Goal: Task Accomplishment & Management: Complete application form

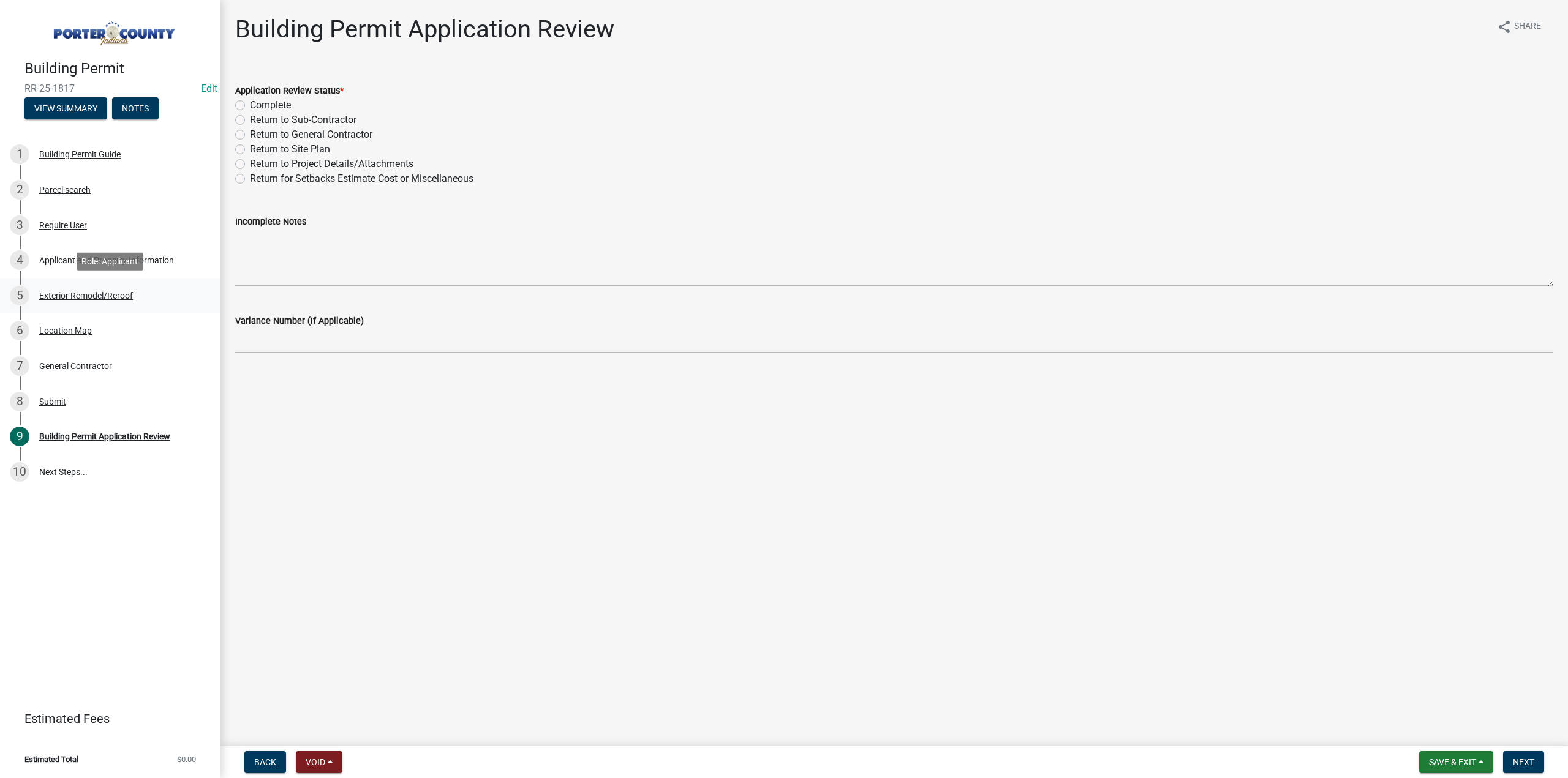
click at [101, 300] on div "Exterior Remodel/Reroof" at bounding box center [86, 296] width 94 height 9
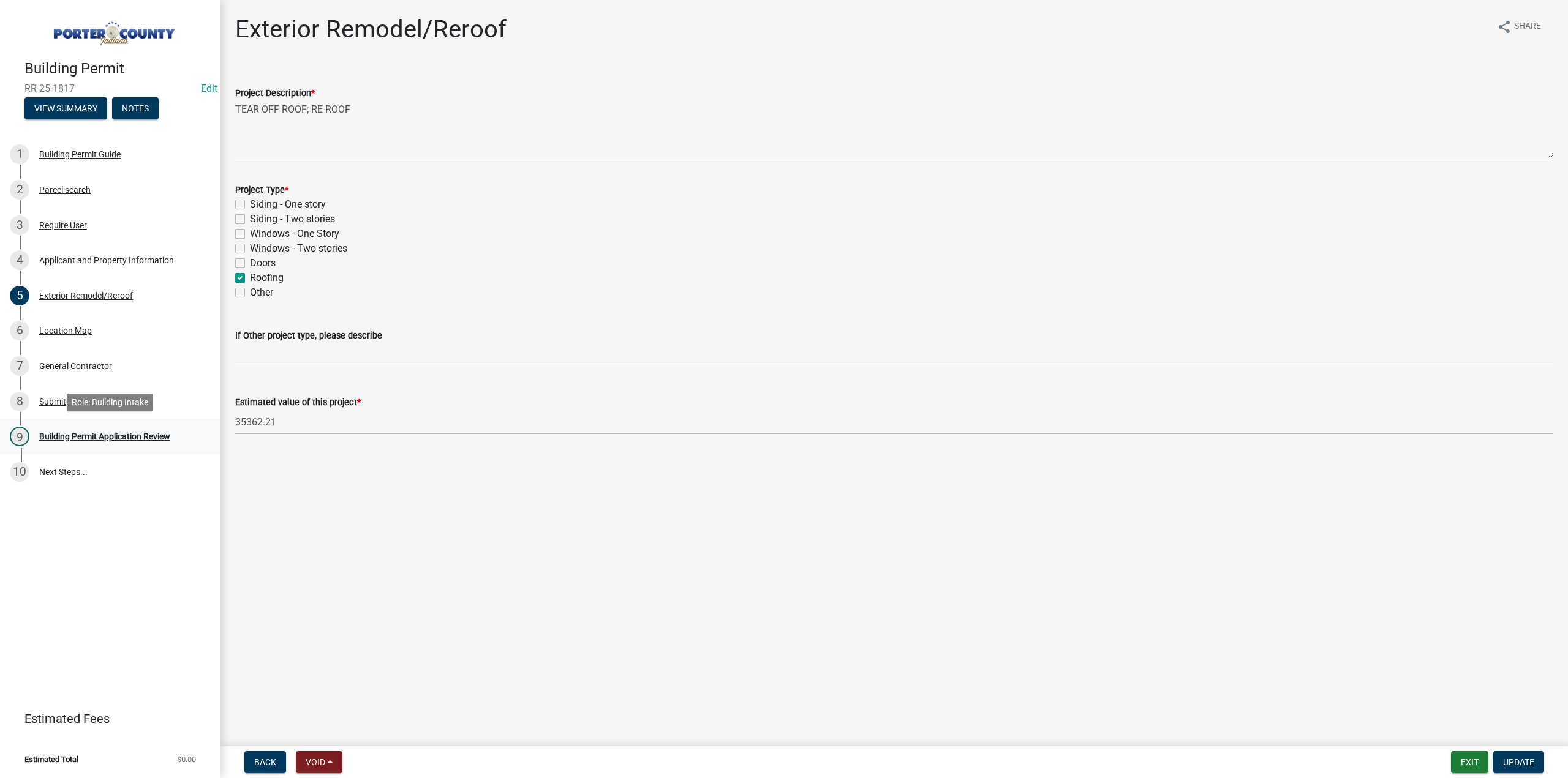
click at [160, 434] on div "Building Permit Application Review" at bounding box center [104, 436] width 131 height 9
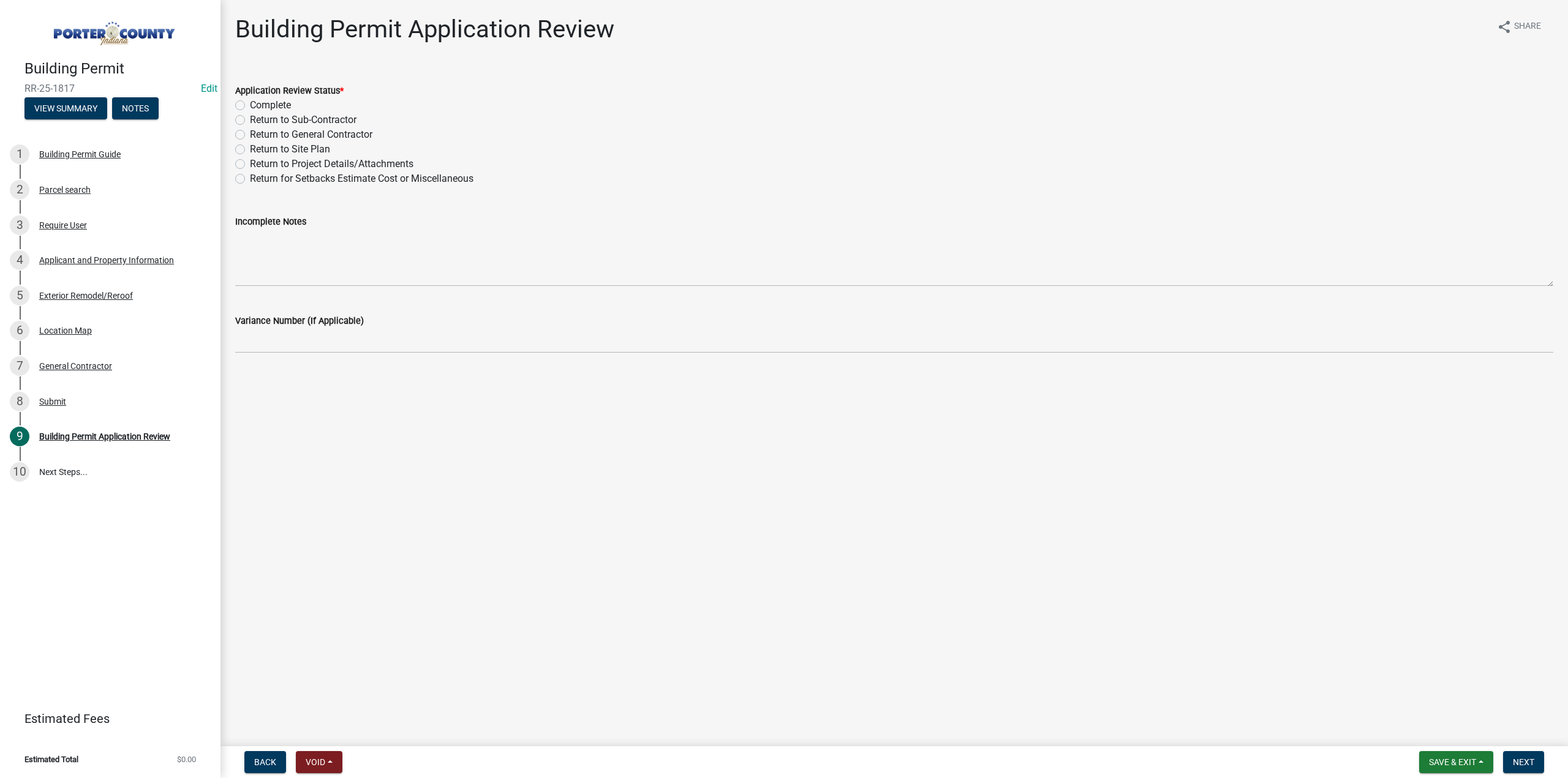
click at [250, 103] on label "Complete" at bounding box center [270, 105] width 41 height 14
click at [250, 103] on input "Complete" at bounding box center [254, 102] width 8 height 8
radio input "true"
drag, startPoint x: 1521, startPoint y: 758, endPoint x: 1185, endPoint y: 715, distance: 338.7
click at [1520, 758] on span "Next" at bounding box center [1523, 763] width 22 height 10
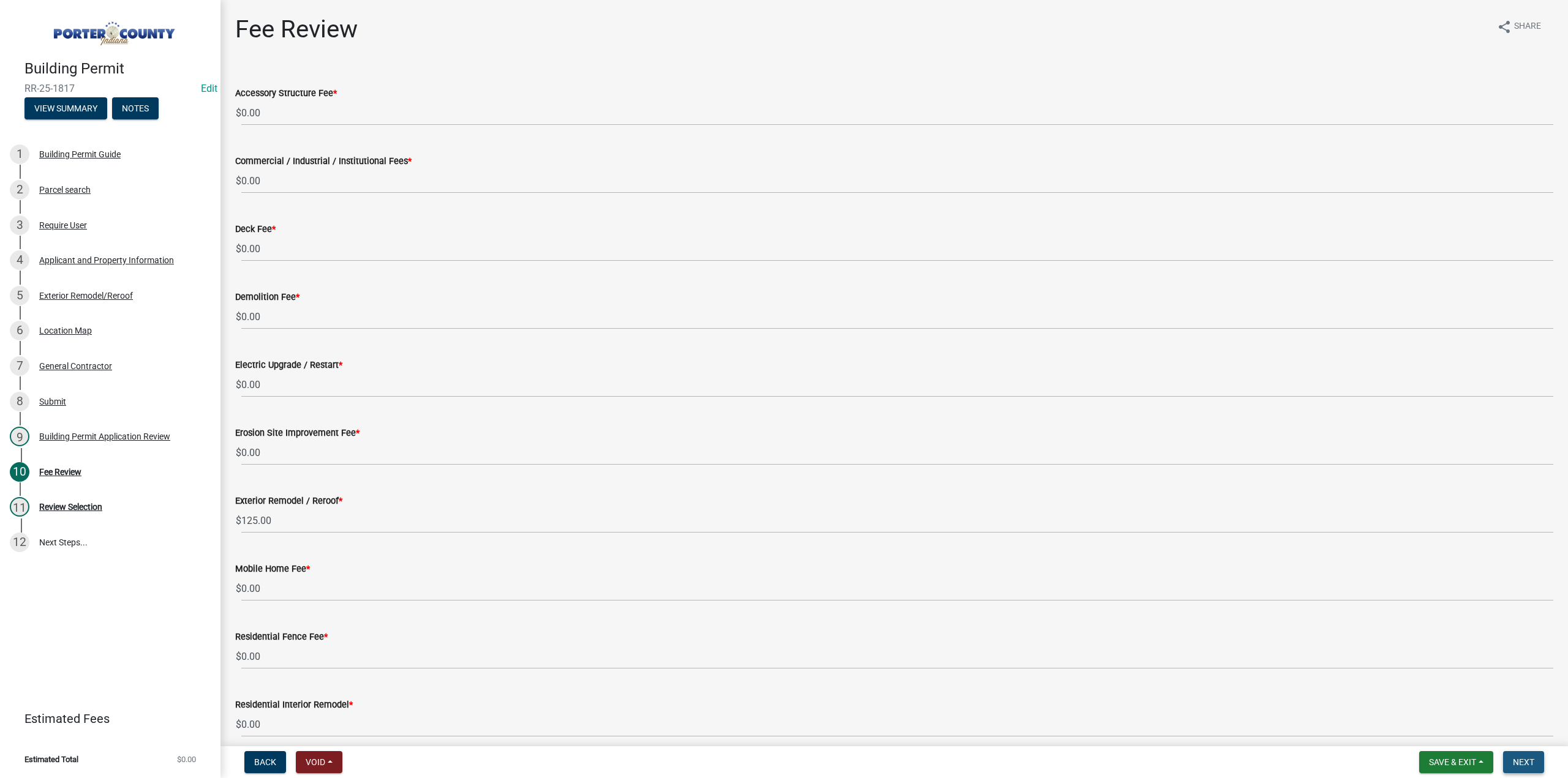
click at [1539, 768] on button "Next" at bounding box center [1523, 762] width 41 height 22
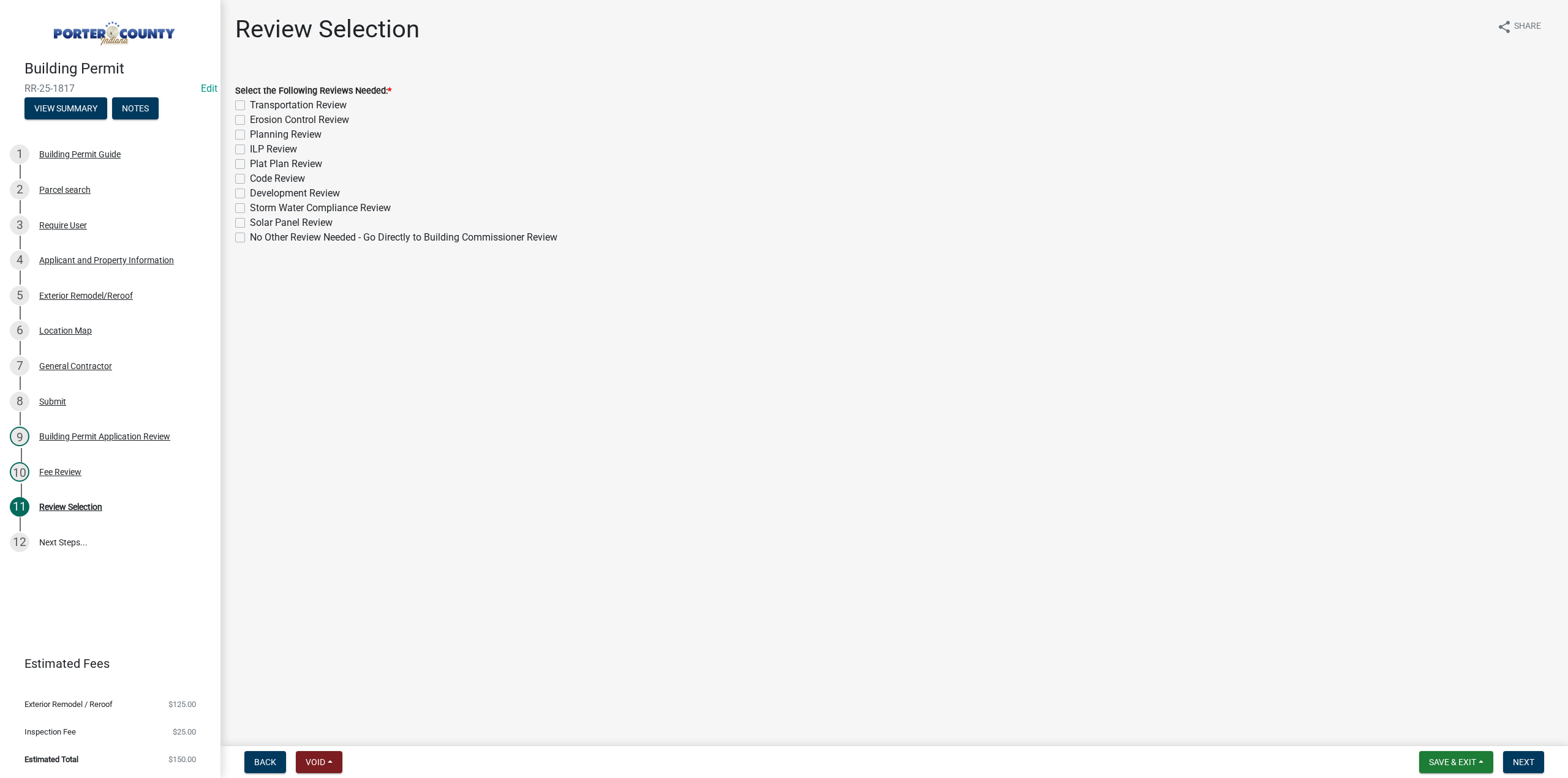
click at [245, 237] on div "No Other Review Needed - Go Directly to Building Commissioner Review" at bounding box center [895, 237] width 1318 height 14
click at [250, 240] on label "No Other Review Needed - Go Directly to Building Commissioner Review" at bounding box center [403, 237] width 307 height 14
click at [250, 238] on input "No Other Review Needed - Go Directly to Building Commissioner Review" at bounding box center [254, 234] width 8 height 8
checkbox input "true"
checkbox input "false"
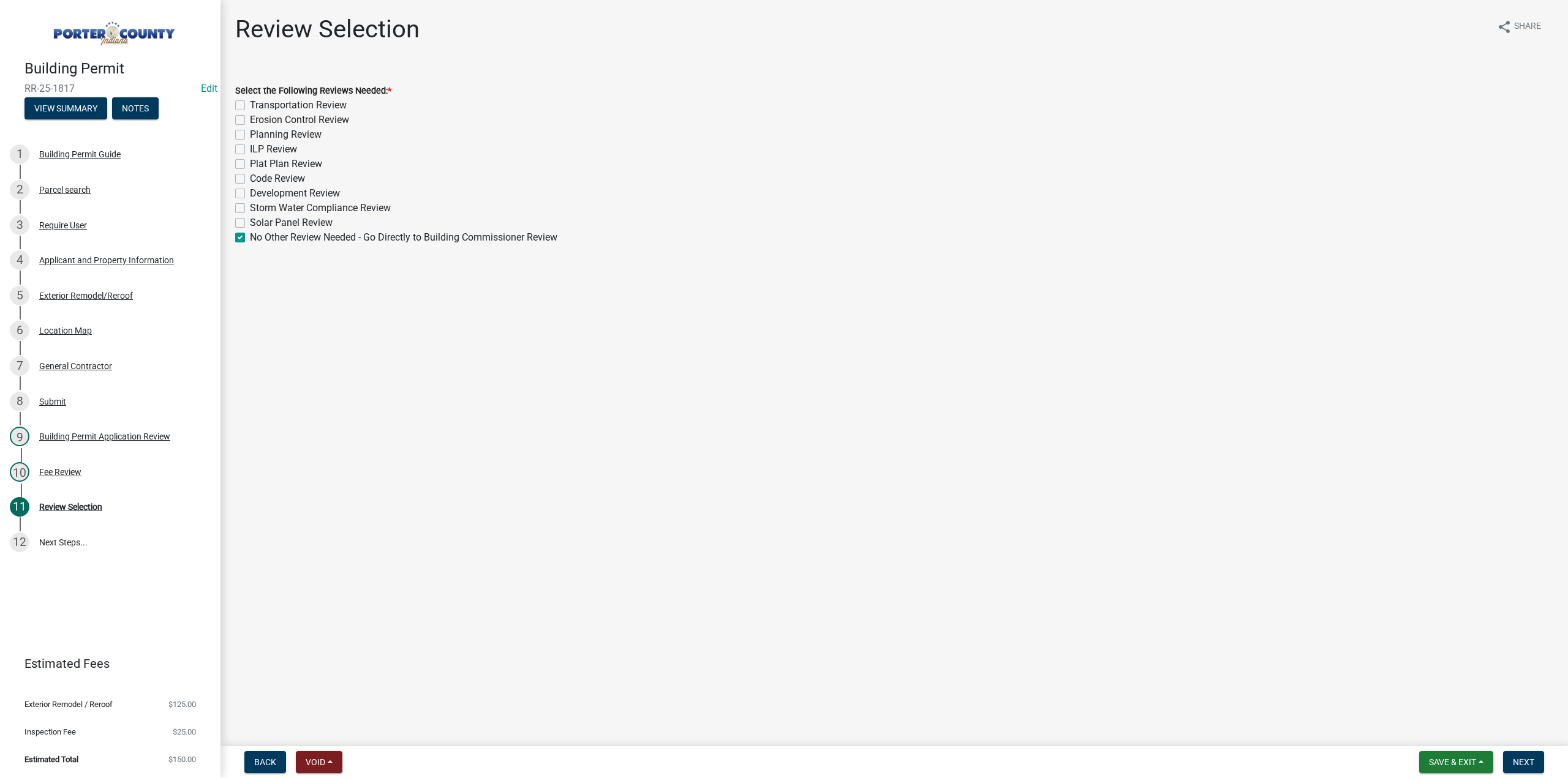
checkbox input "false"
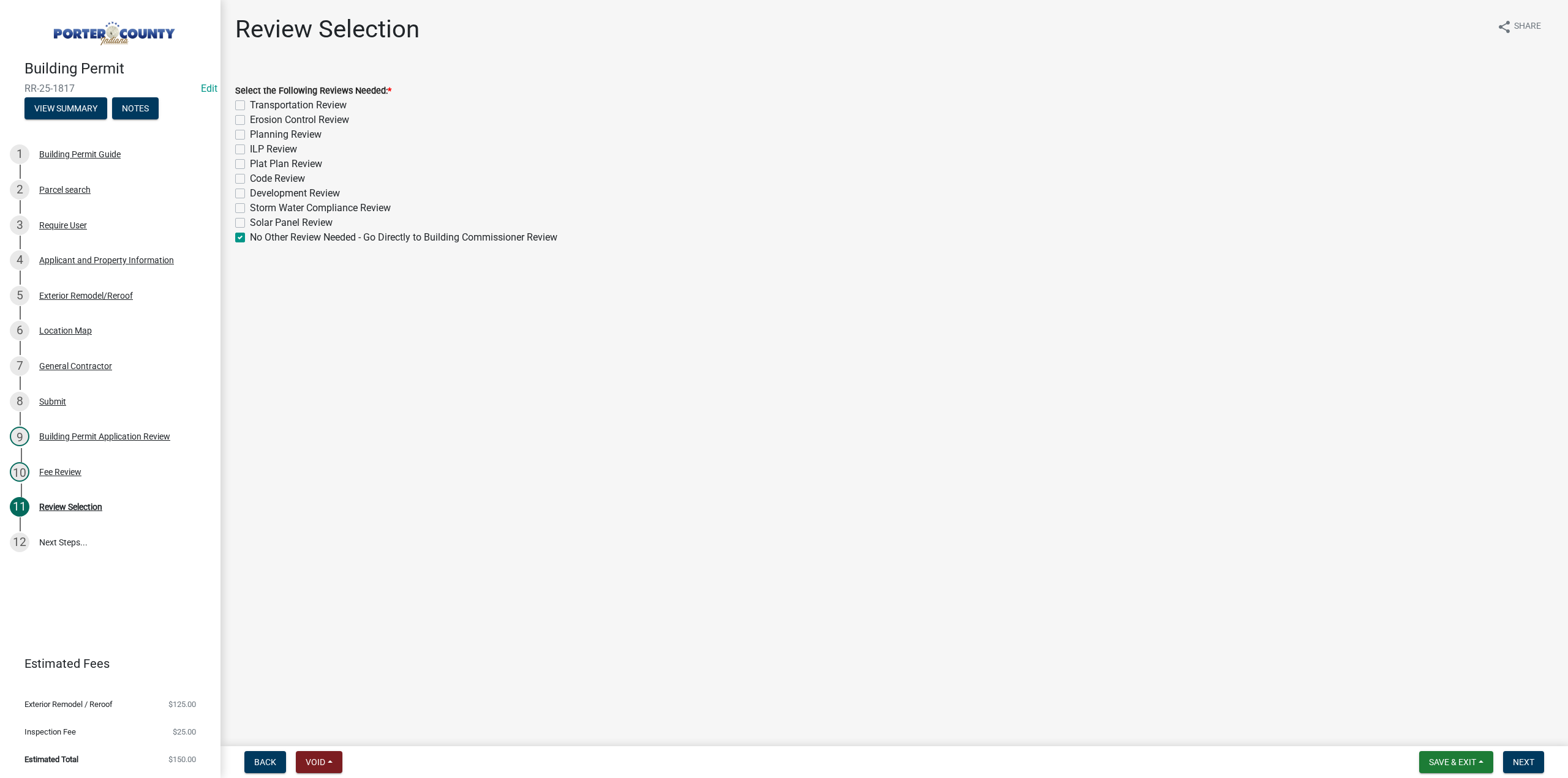
checkbox input "false"
checkbox input "true"
click at [1534, 759] on button "Next" at bounding box center [1523, 762] width 41 height 22
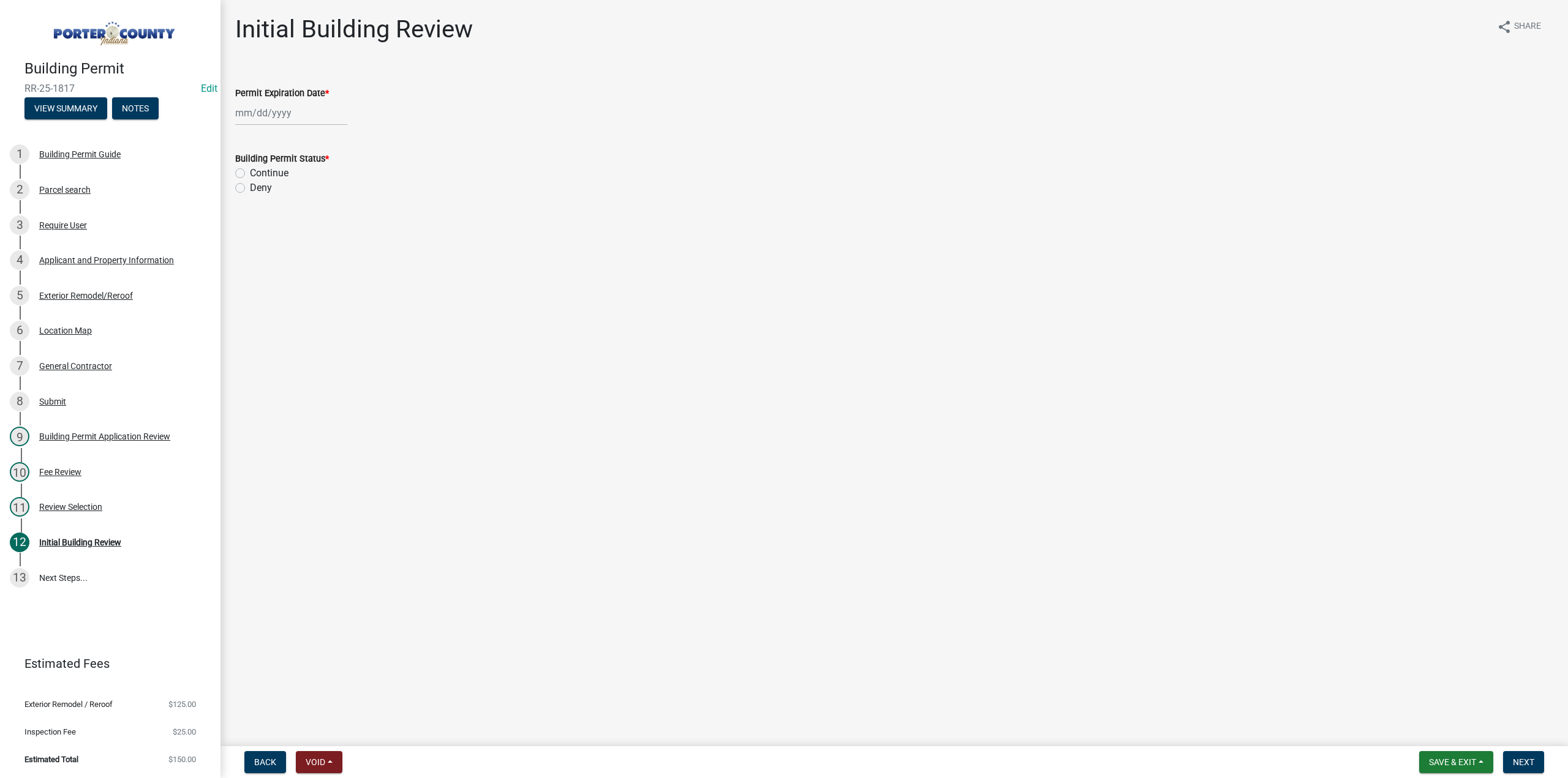
click at [317, 114] on div at bounding box center [291, 113] width 112 height 25
select select "9"
click at [325, 144] on select "1525 1526 1527 1528 1529 1530 1531 1532 1533 1534 1535 1536 1537 1538 1539 1540…" at bounding box center [331, 139] width 44 height 18
select select "2026"
click at [309, 130] on select "1525 1526 1527 1528 1529 1530 1531 1532 1533 1534 1535 1536 1537 1538 1539 1540…" at bounding box center [331, 139] width 44 height 18
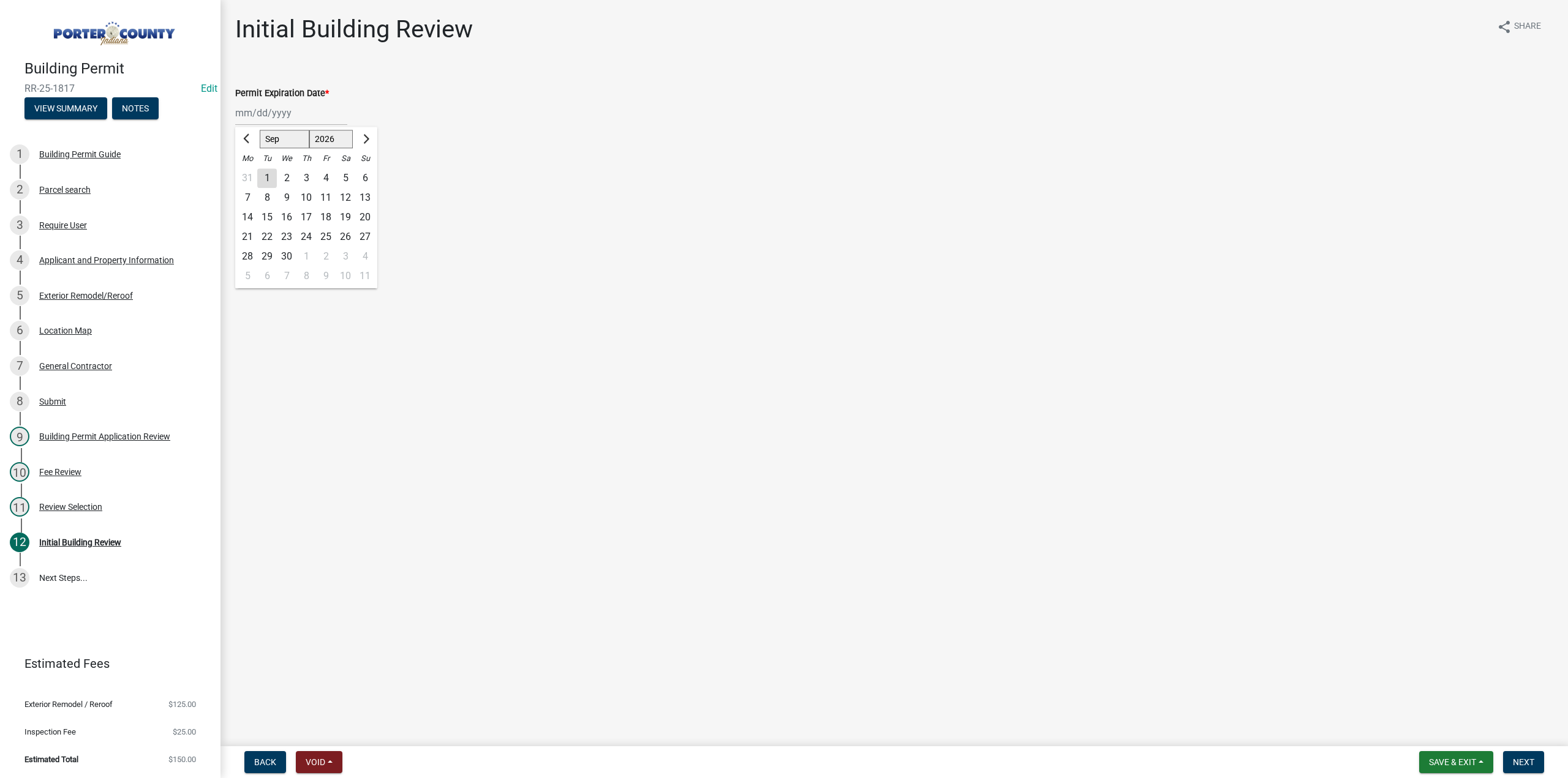
click at [309, 217] on div "17" at bounding box center [306, 217] width 19 height 19
type input "[DATE]"
click at [250, 176] on label "Continue" at bounding box center [269, 173] width 39 height 14
click at [250, 174] on input "Continue" at bounding box center [254, 170] width 8 height 8
radio input "true"
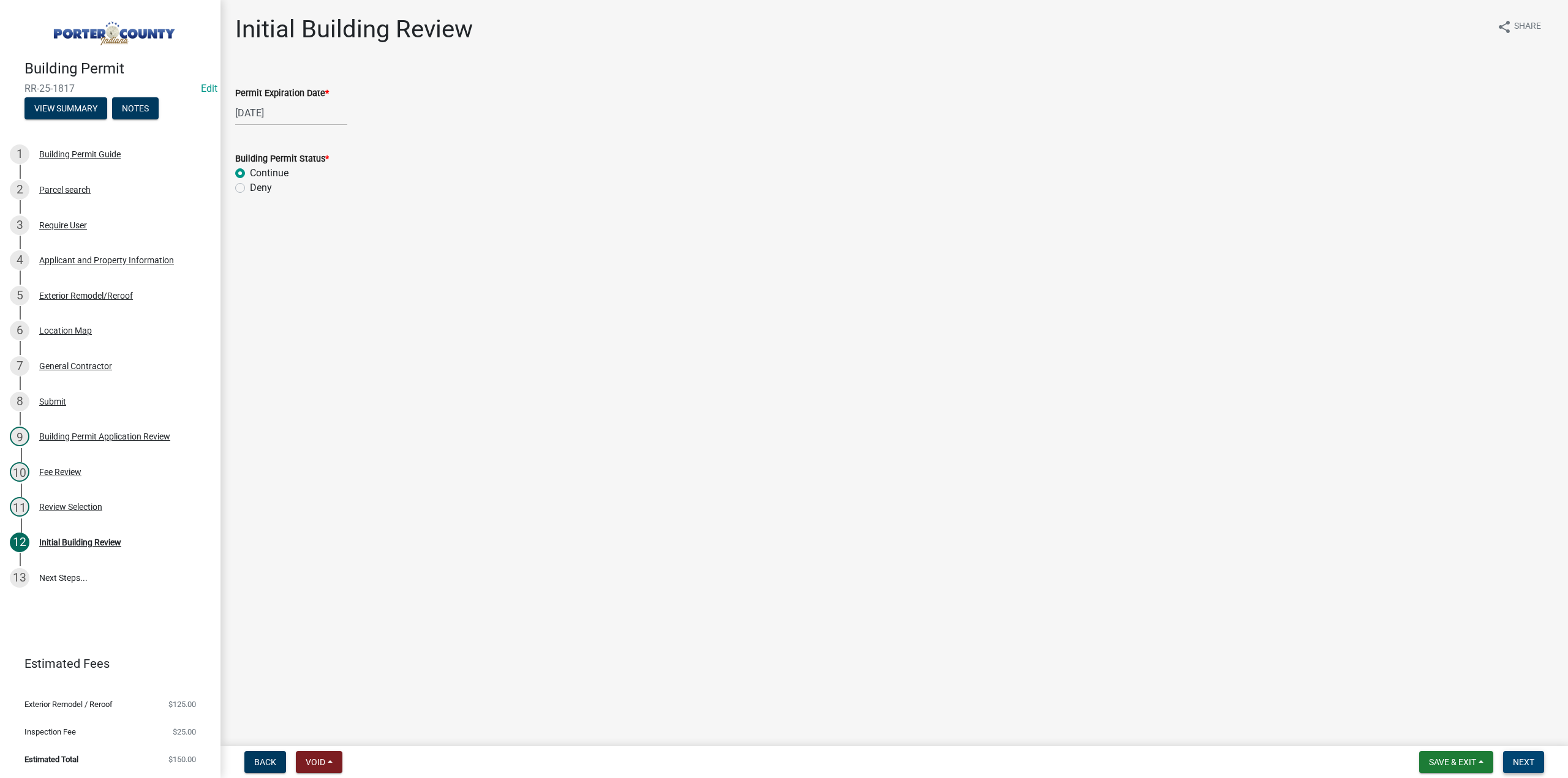
drag, startPoint x: 1532, startPoint y: 771, endPoint x: 1521, endPoint y: 764, distance: 13.0
click at [1532, 770] on button "Next" at bounding box center [1523, 762] width 41 height 22
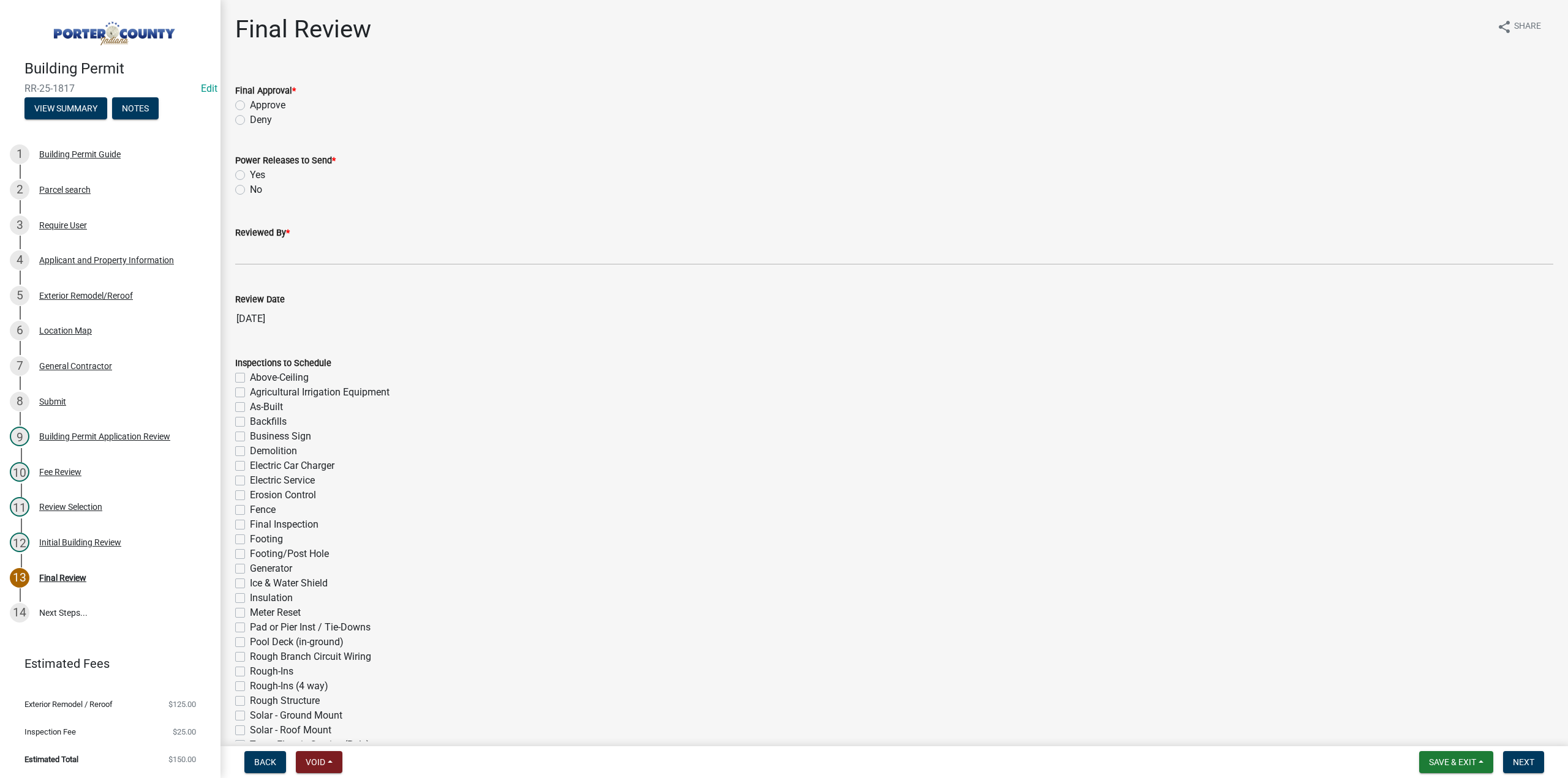
drag, startPoint x: 238, startPoint y: 104, endPoint x: 238, endPoint y: 182, distance: 78.0
click at [250, 104] on label "Approve" at bounding box center [268, 105] width 35 height 14
click at [250, 104] on input "Approve" at bounding box center [254, 102] width 8 height 8
radio input "true"
drag, startPoint x: 240, startPoint y: 189, endPoint x: 276, endPoint y: 252, distance: 72.6
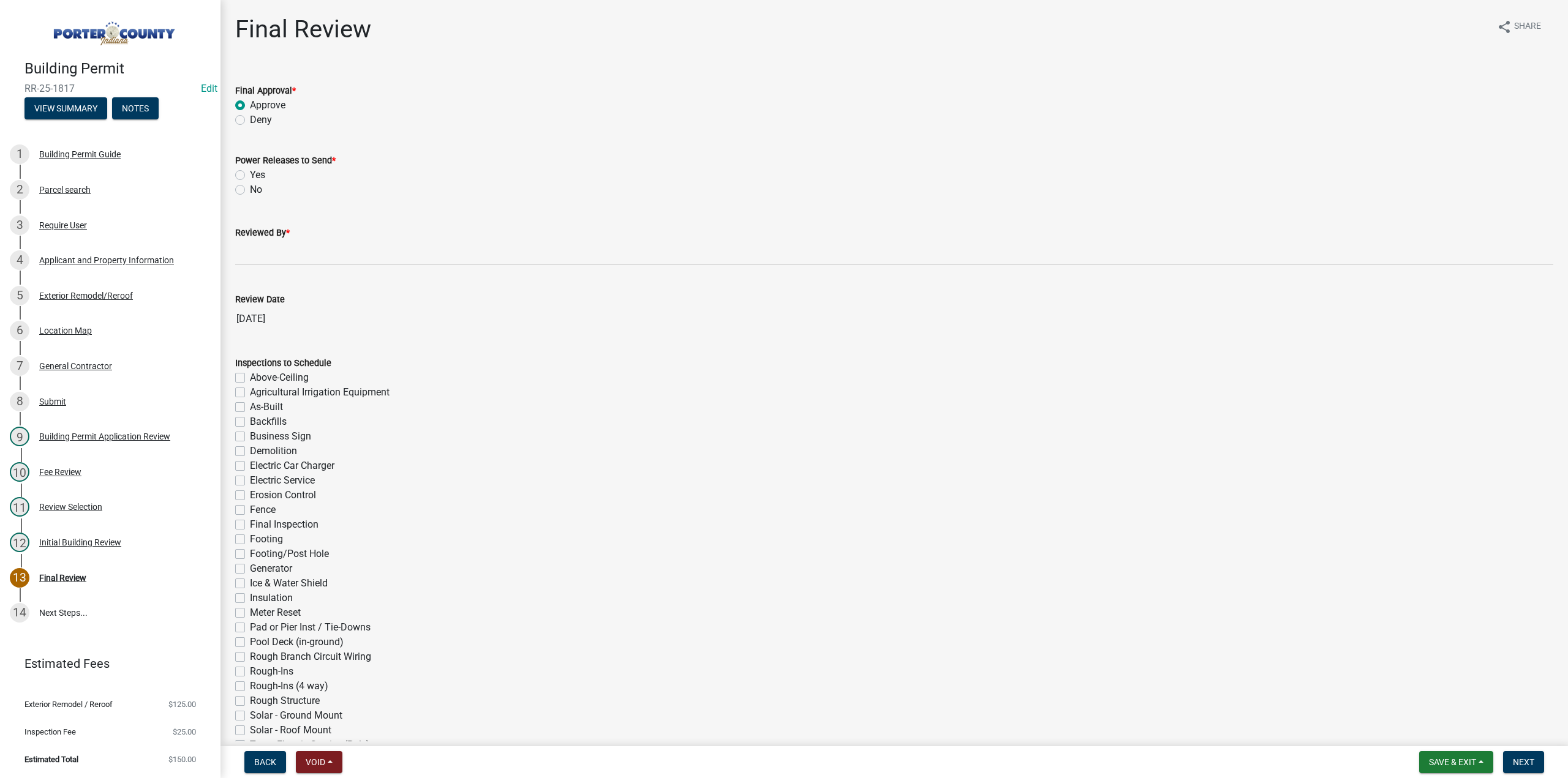
click at [250, 190] on label "No" at bounding box center [256, 190] width 12 height 14
click at [250, 190] on input "No" at bounding box center [254, 186] width 8 height 8
radio input "true"
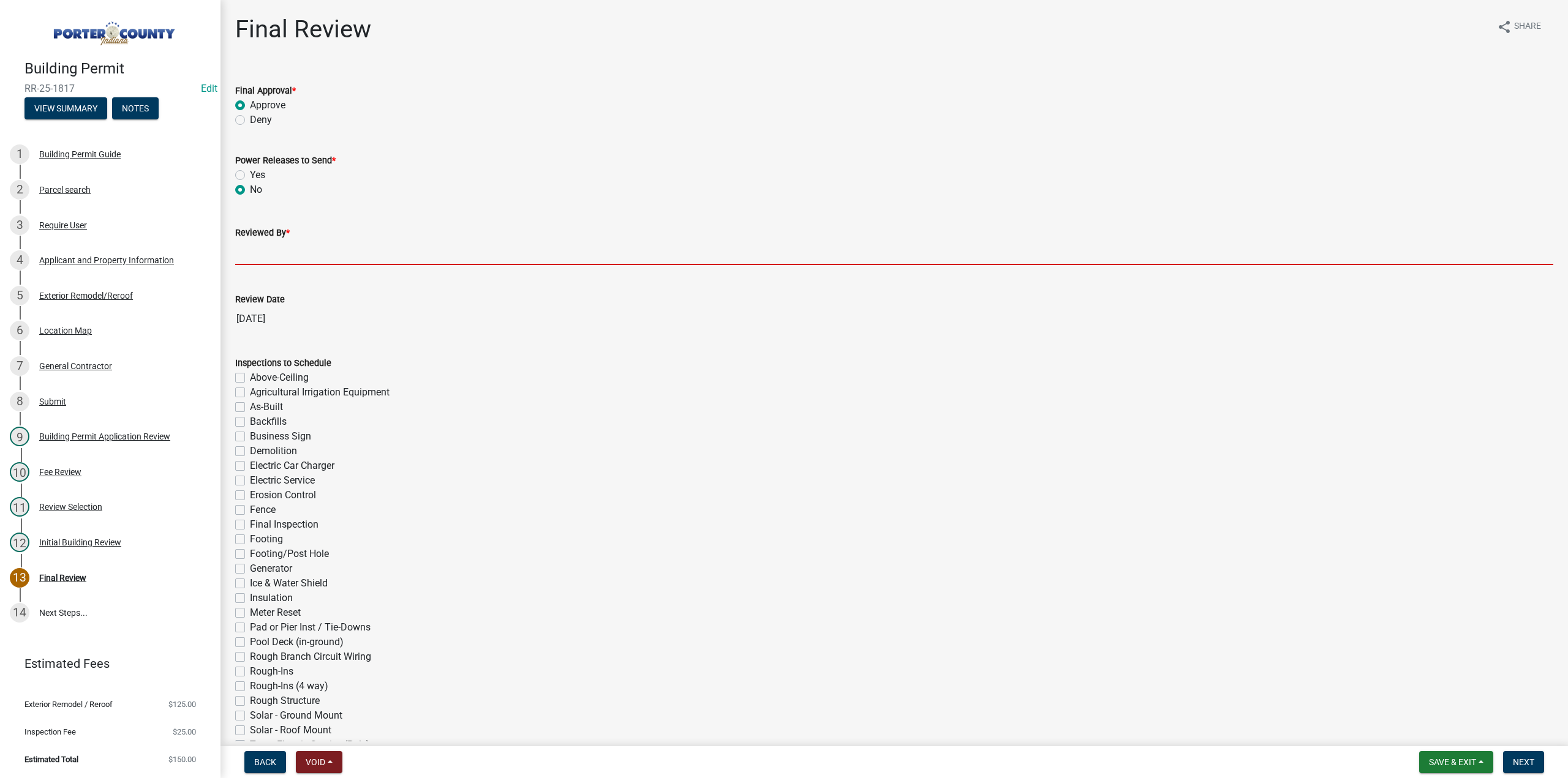
drag, startPoint x: 292, startPoint y: 251, endPoint x: 294, endPoint y: 258, distance: 7.3
click at [292, 251] on input "Reviewed By *" at bounding box center [895, 252] width 1318 height 25
type input "TT"
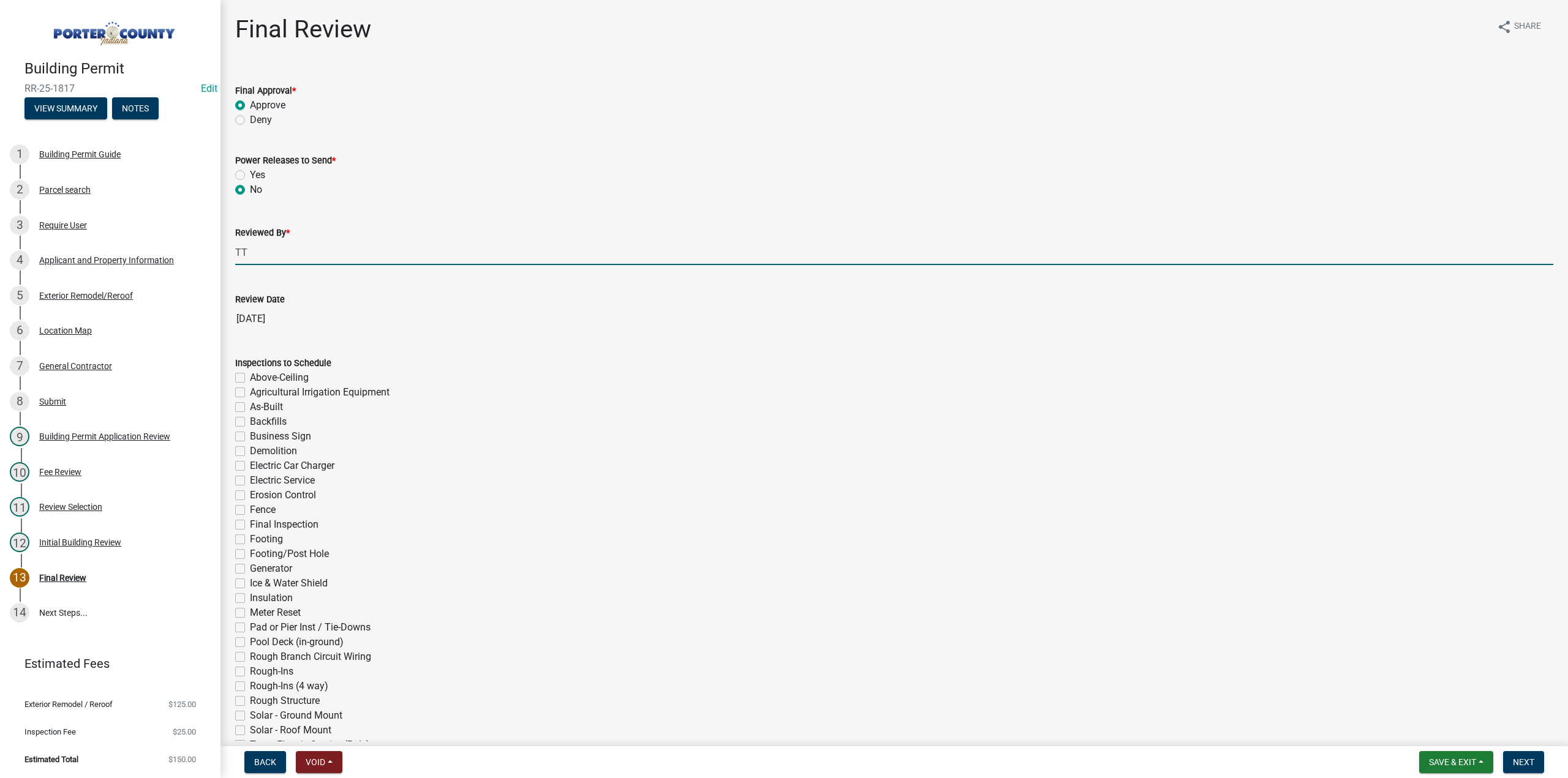
click at [1524, 750] on nav "Back Void Withdraw Lock Expire Void Save & Exit Save Save & Exit Next" at bounding box center [894, 763] width 1347 height 32
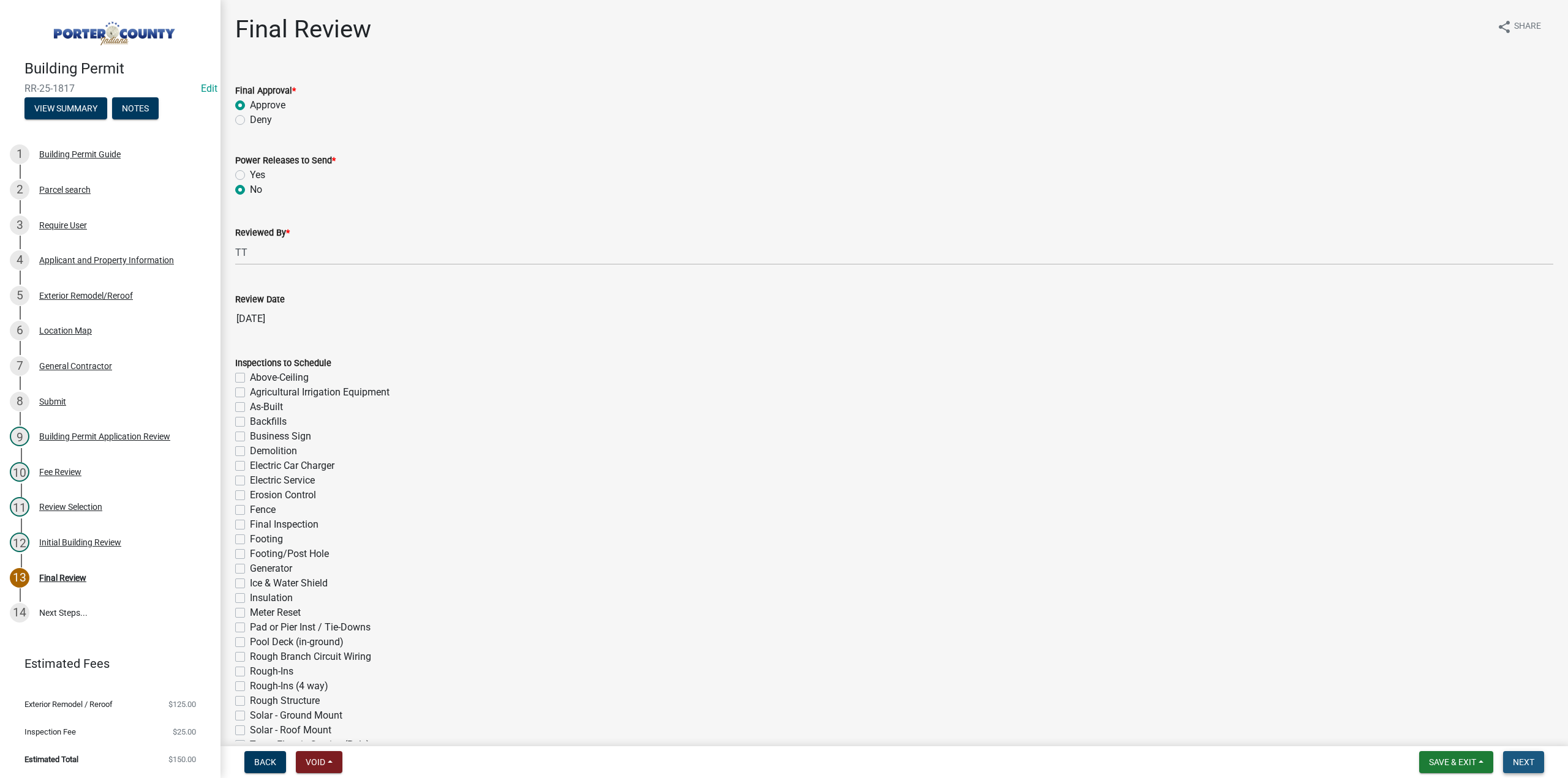
click at [1522, 757] on button "Next" at bounding box center [1523, 762] width 41 height 22
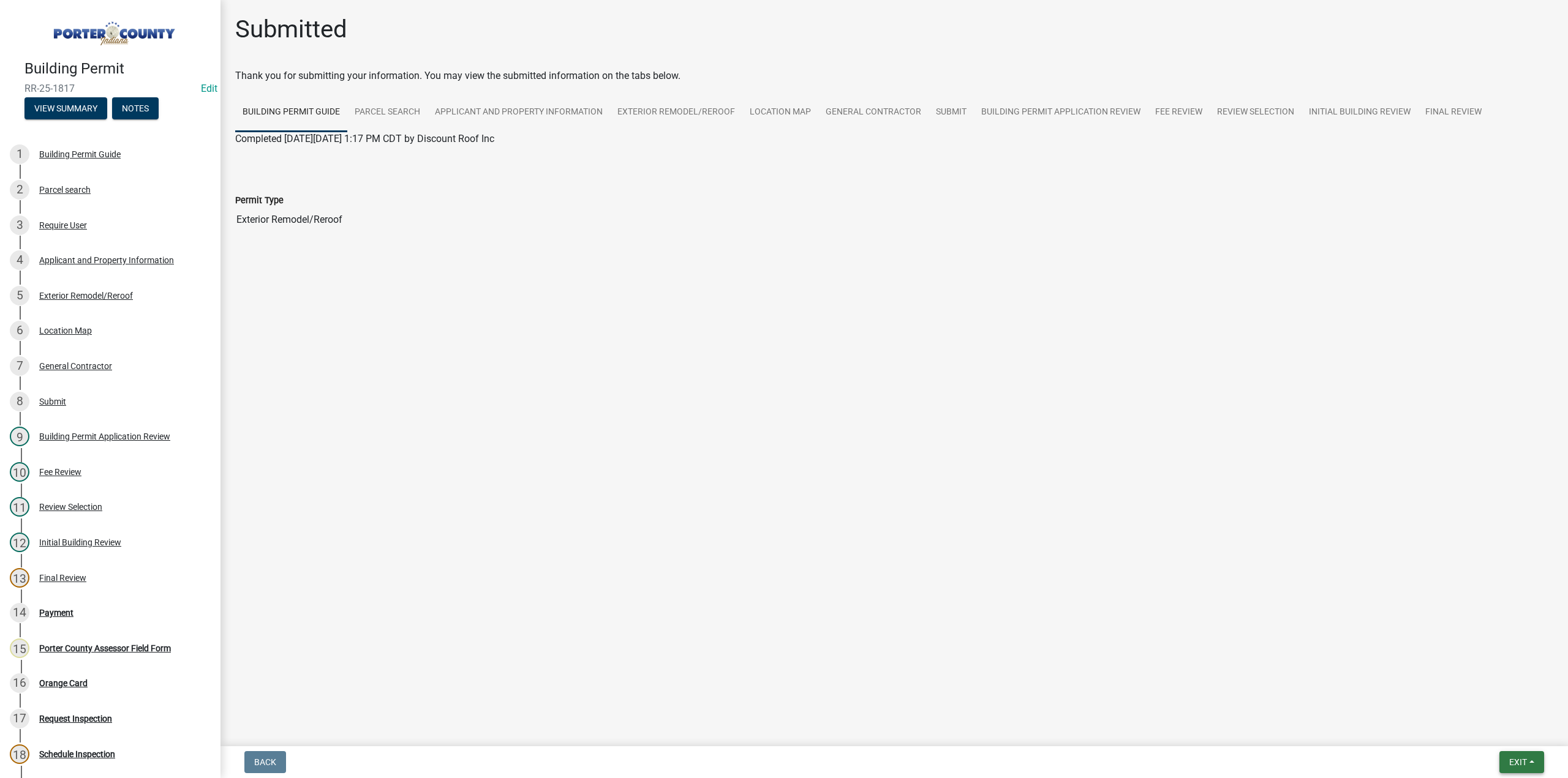
click at [1506, 764] on button "Exit" at bounding box center [1521, 762] width 45 height 22
click at [1509, 735] on button "Save & Exit" at bounding box center [1496, 731] width 98 height 30
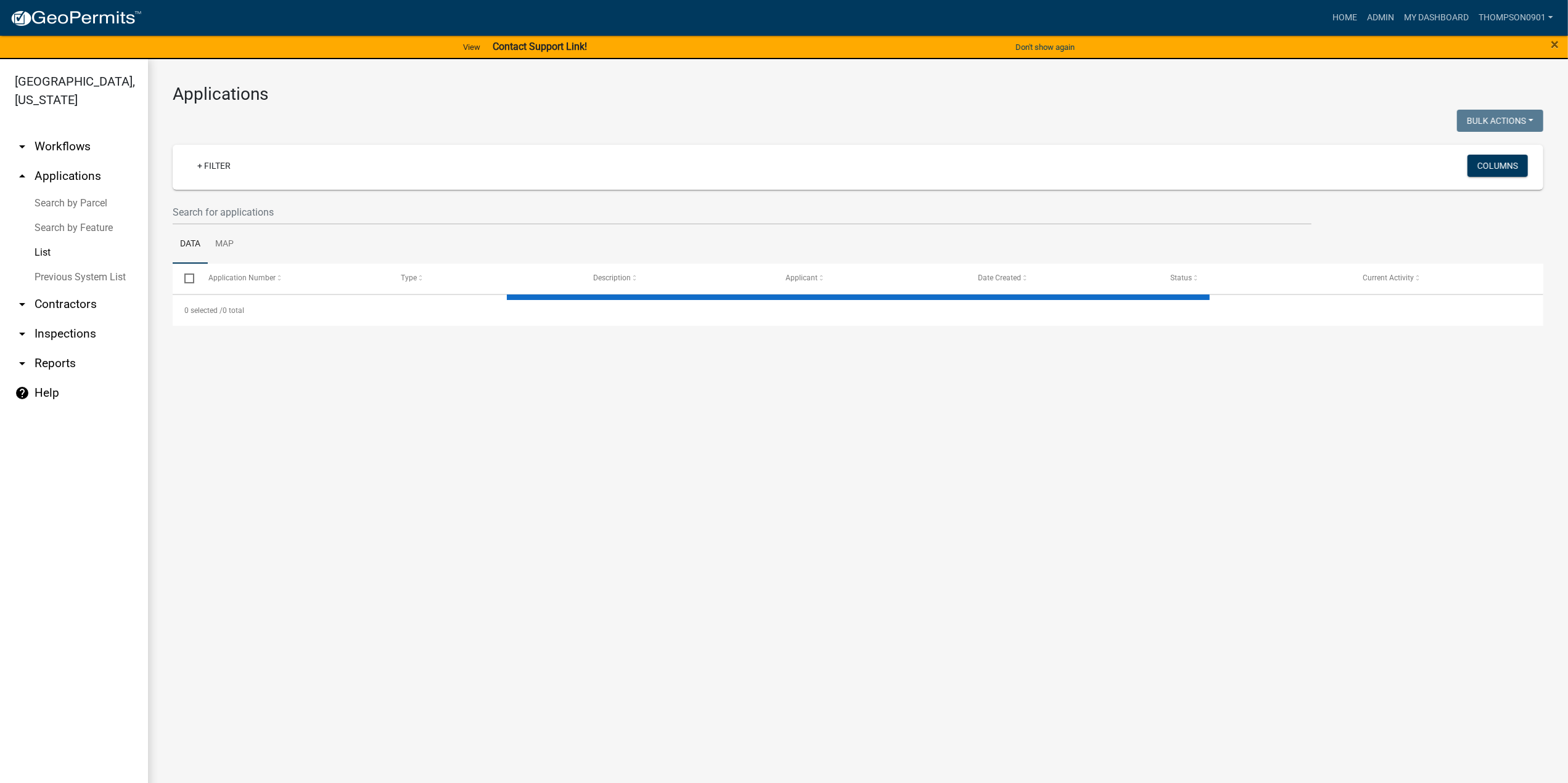
select select "3: 100"
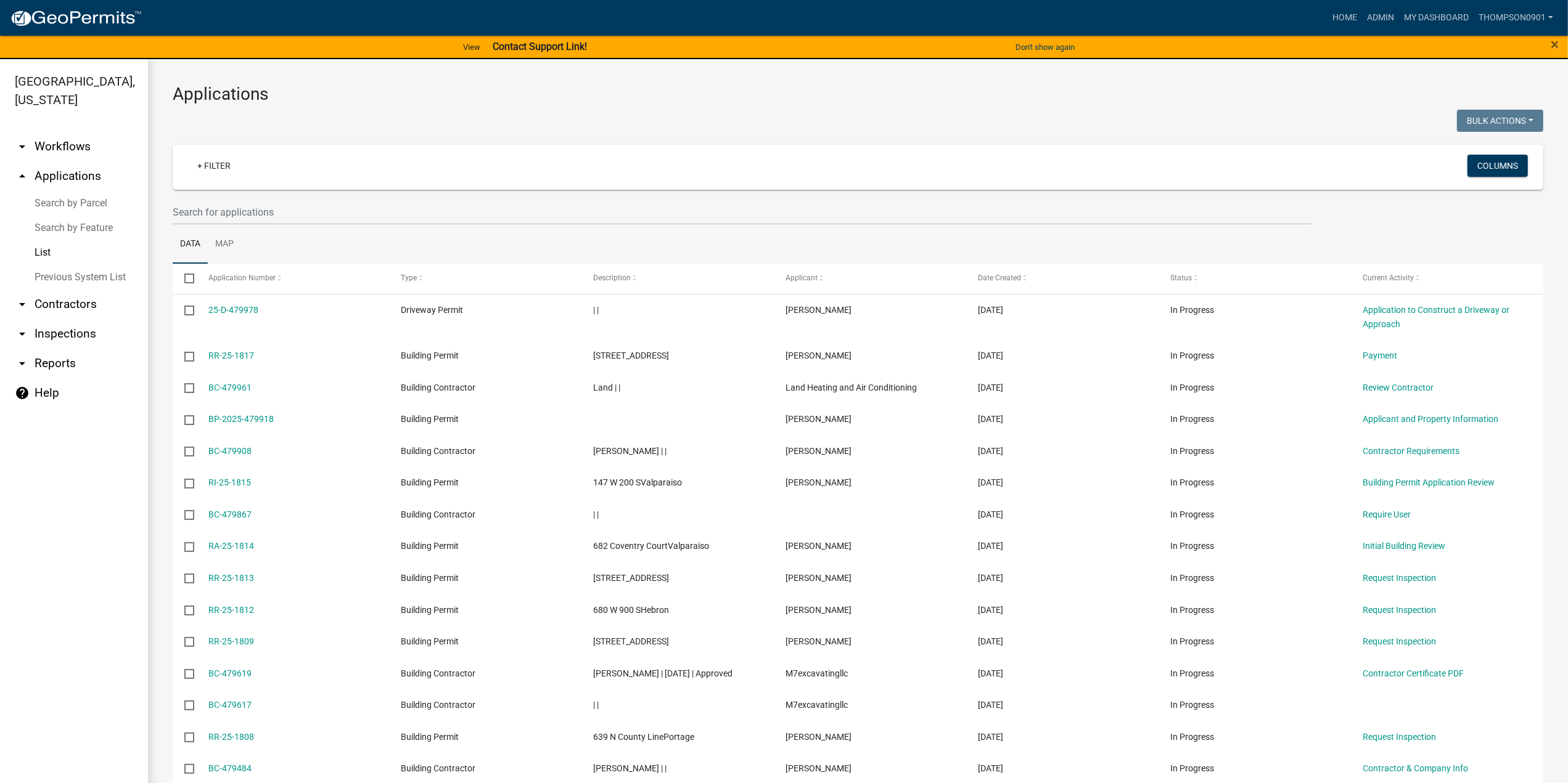
click at [87, 191] on link "Search by Parcel" at bounding box center [74, 203] width 148 height 24
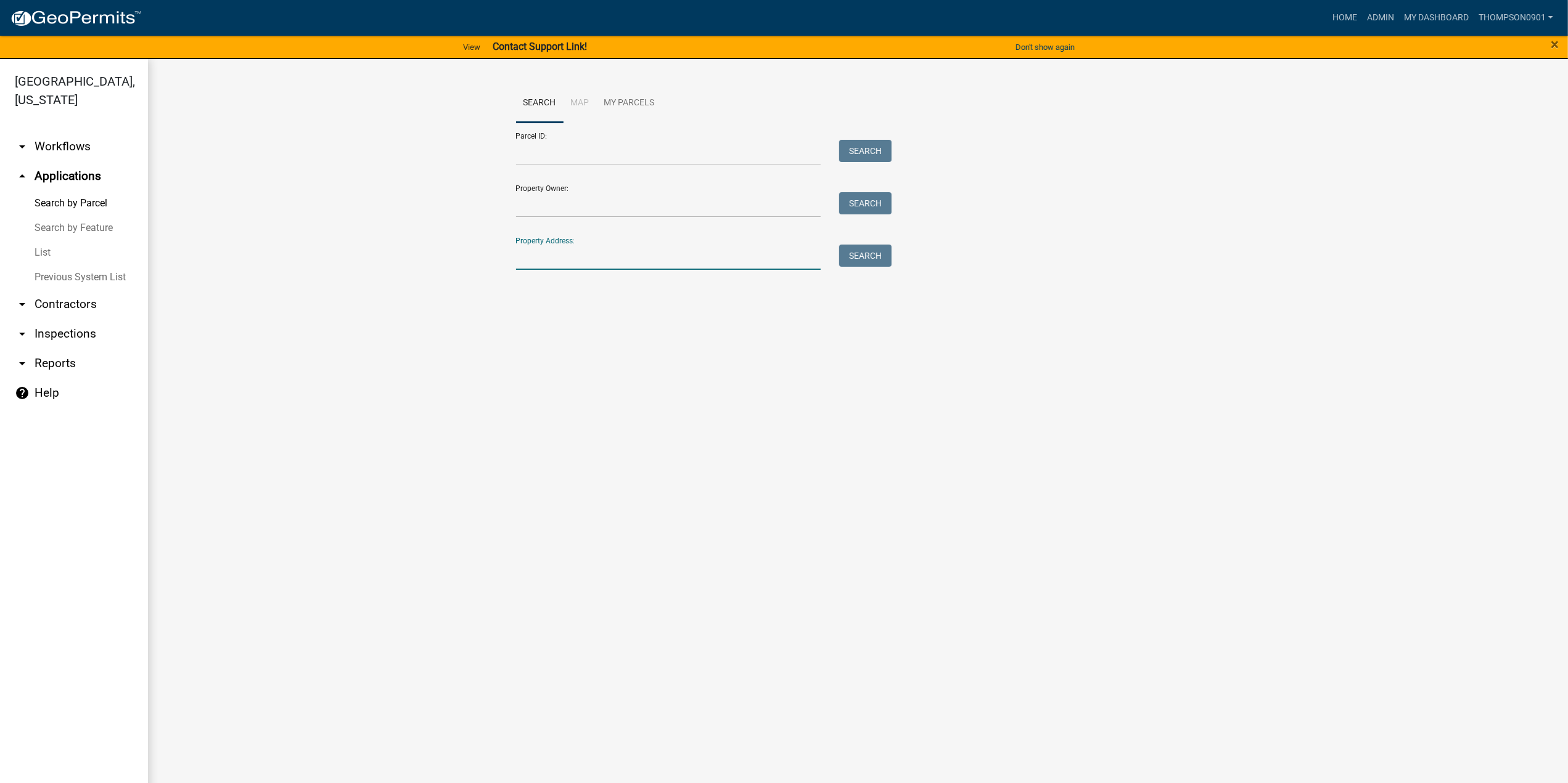
click at [710, 260] on input "Property Address:" at bounding box center [668, 256] width 305 height 25
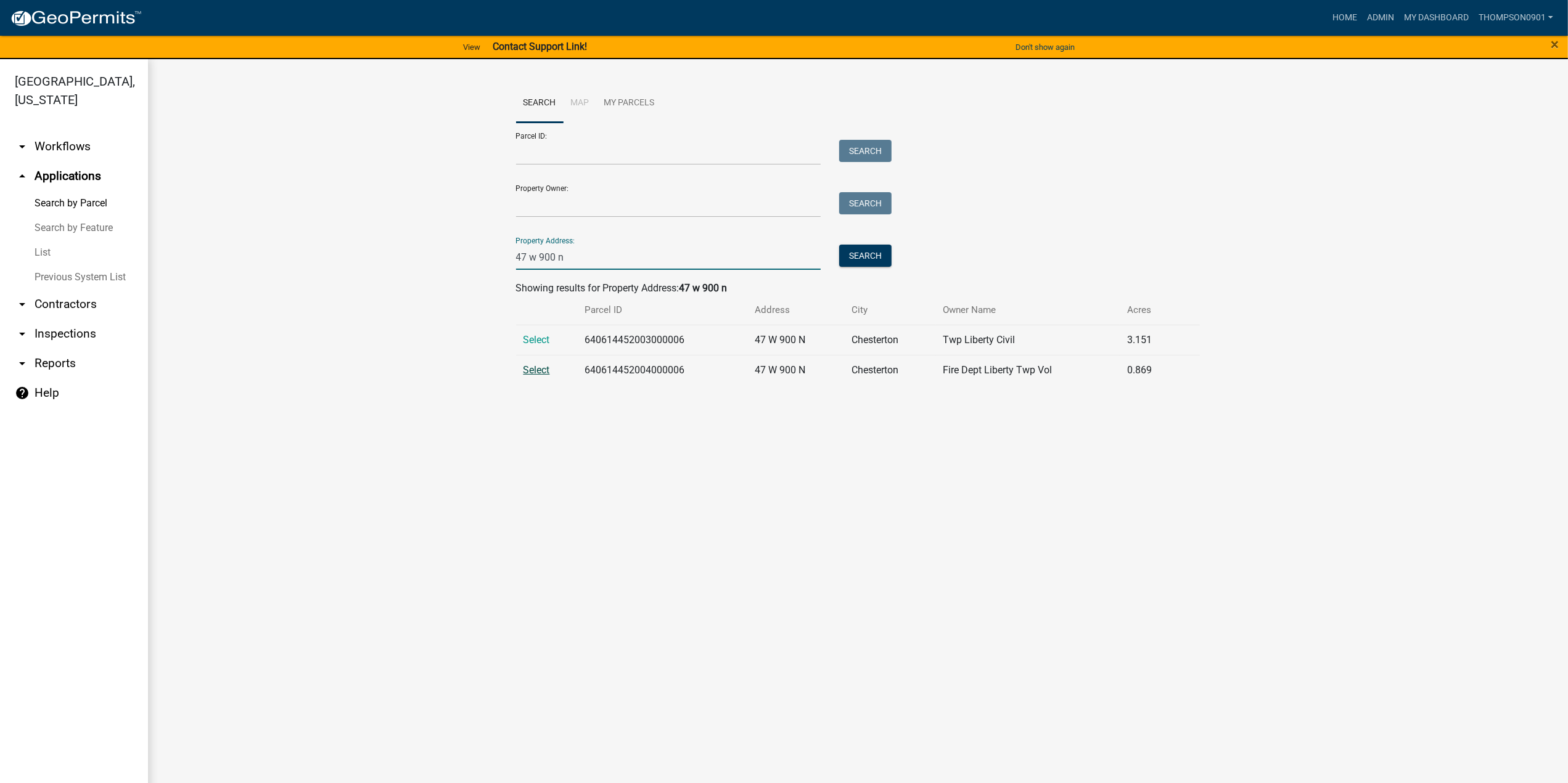
type input "47 w 900 n"
click at [540, 367] on span "Select" at bounding box center [536, 370] width 27 height 11
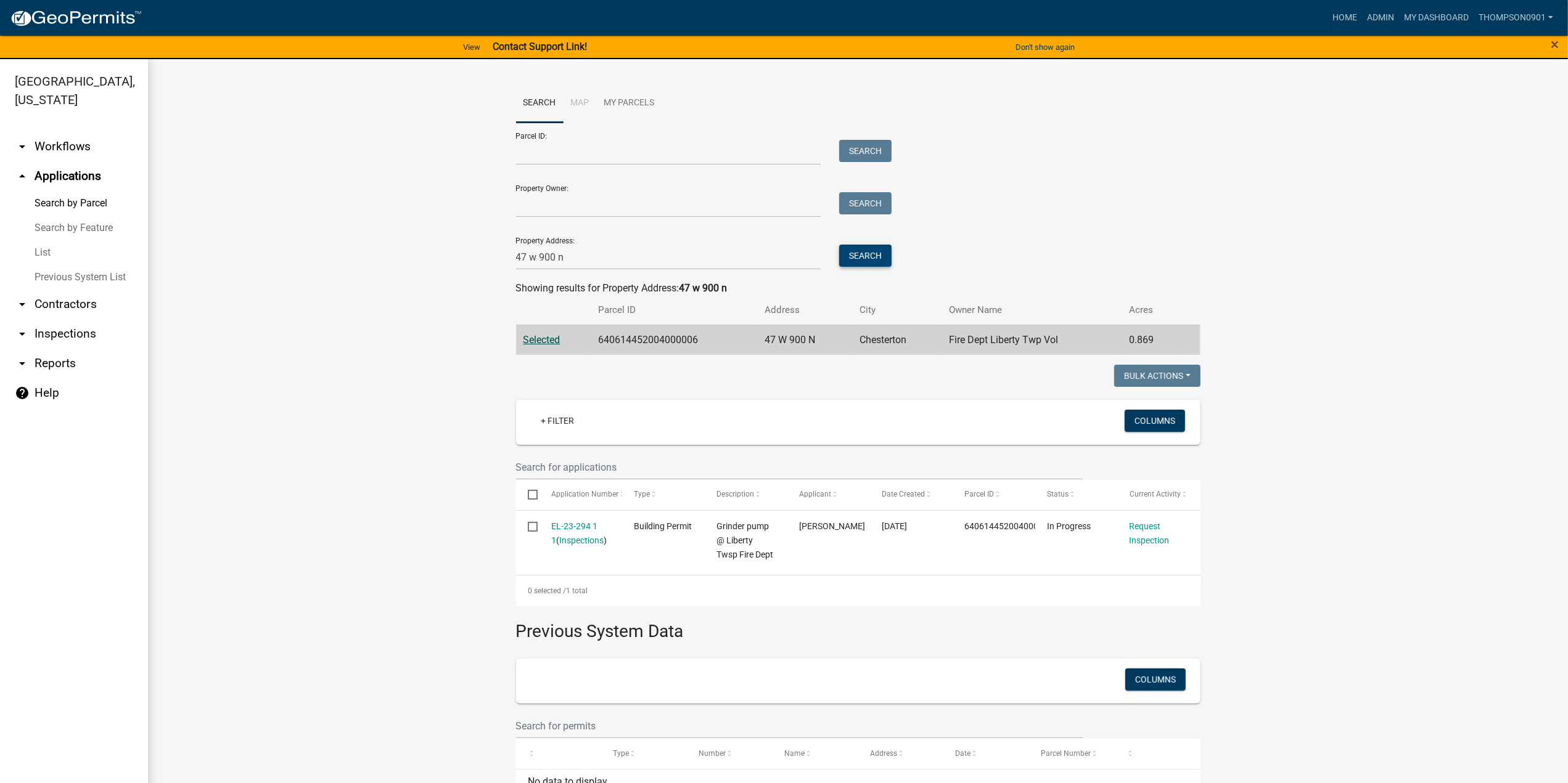
click at [856, 251] on button "Search" at bounding box center [865, 255] width 53 height 22
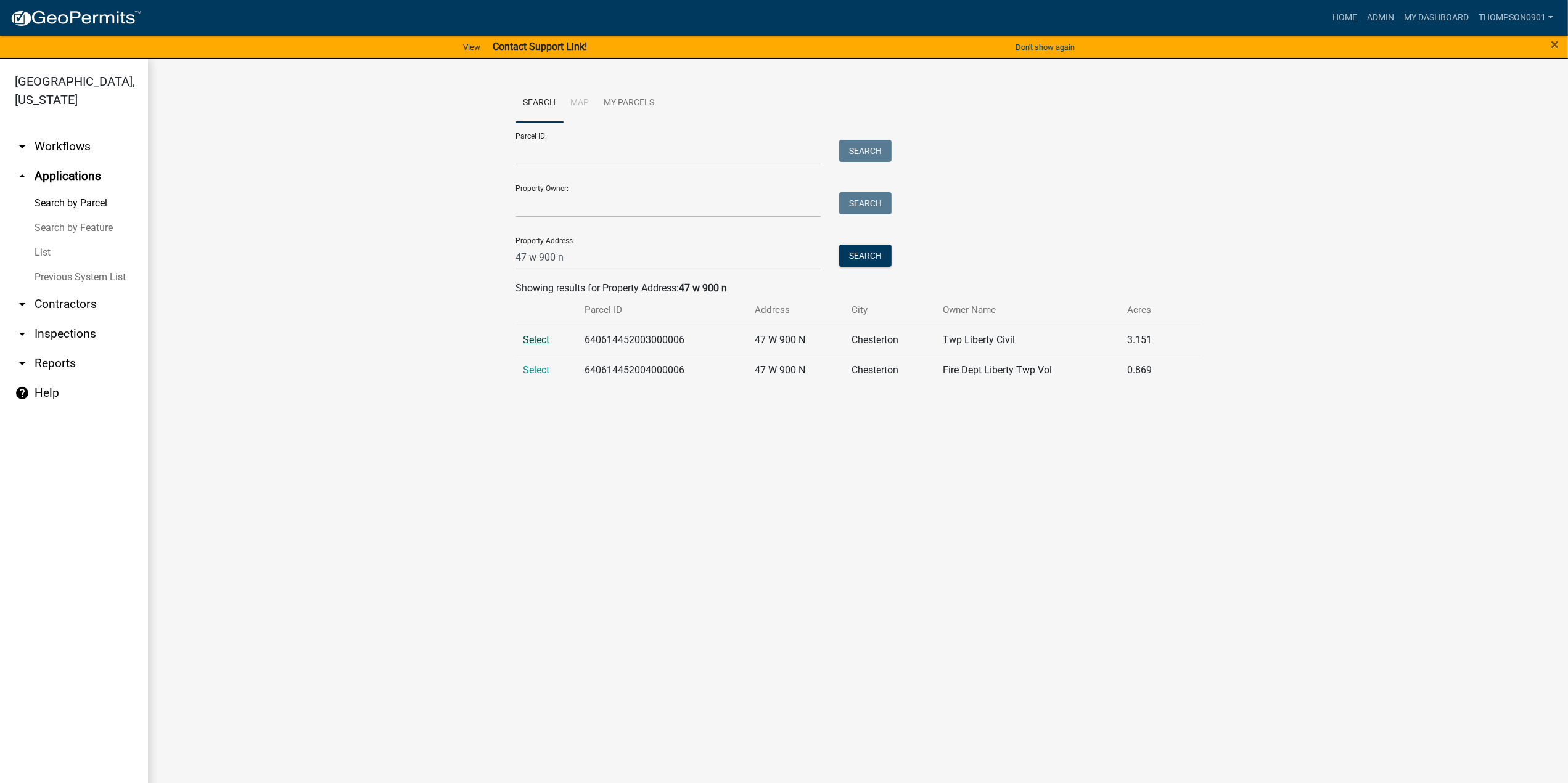
click at [535, 341] on span "Select" at bounding box center [536, 340] width 27 height 11
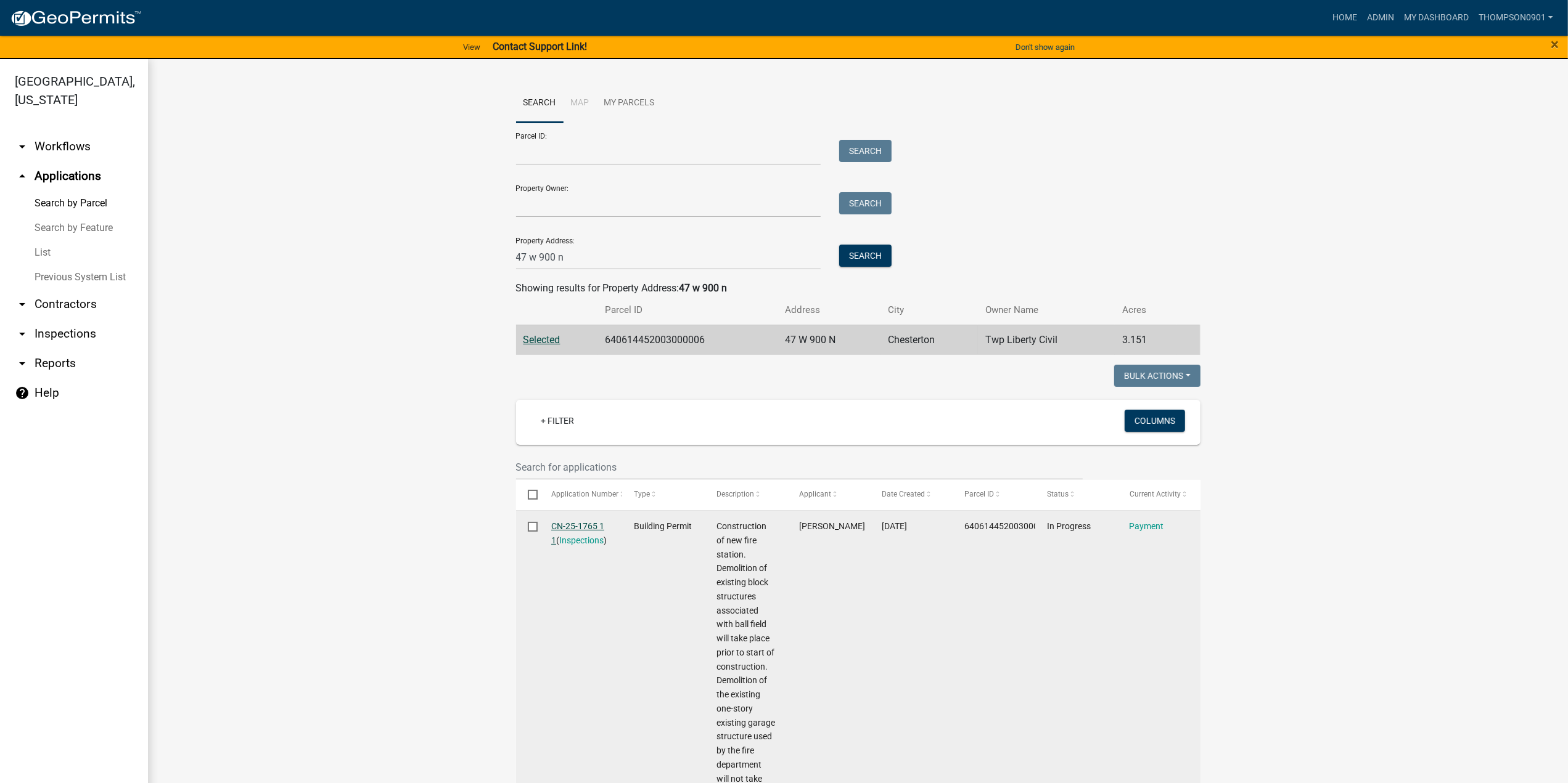
click at [570, 526] on link "CN-25-1765 1 1" at bounding box center [578, 534] width 53 height 24
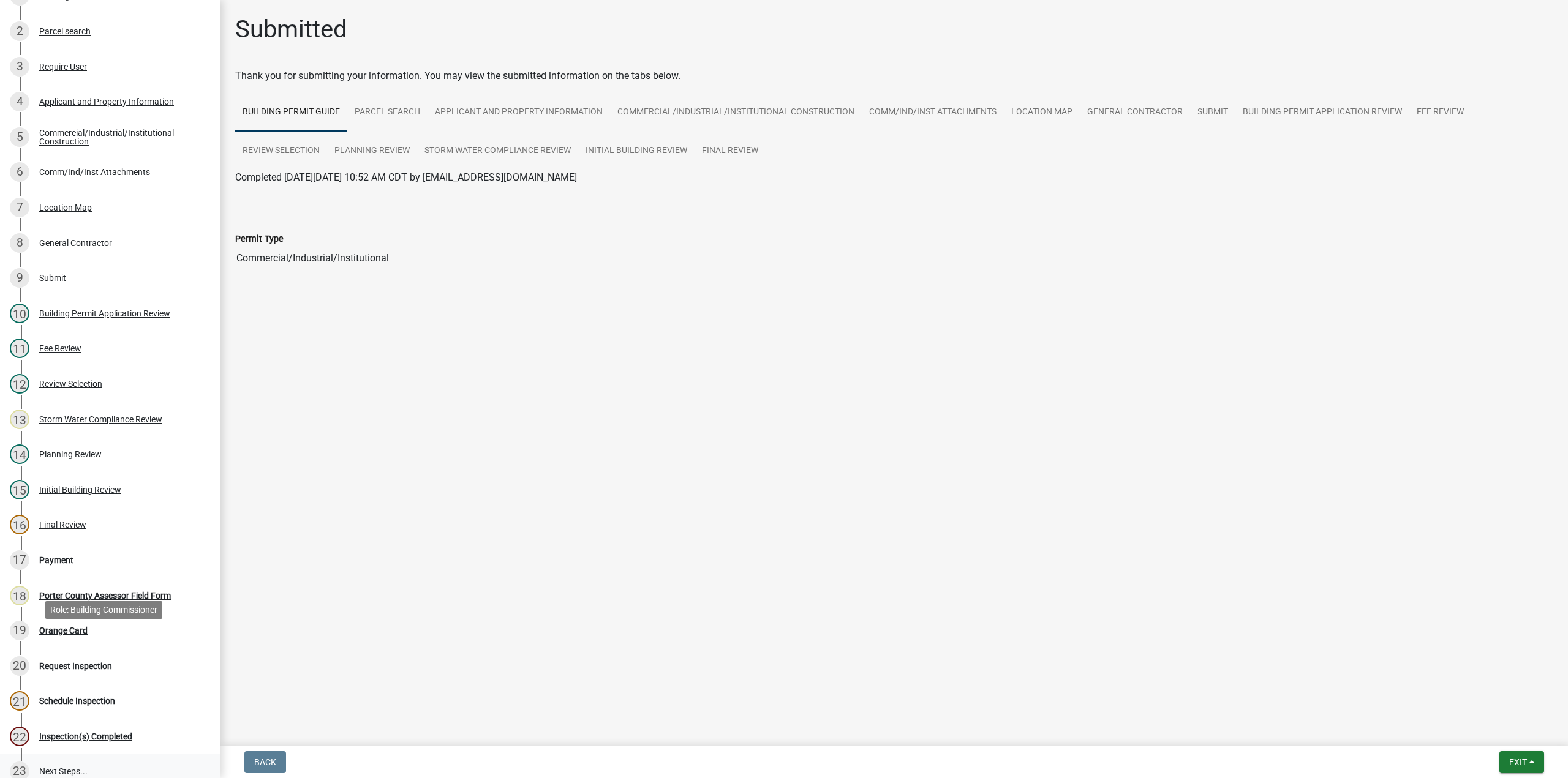
scroll to position [297, 0]
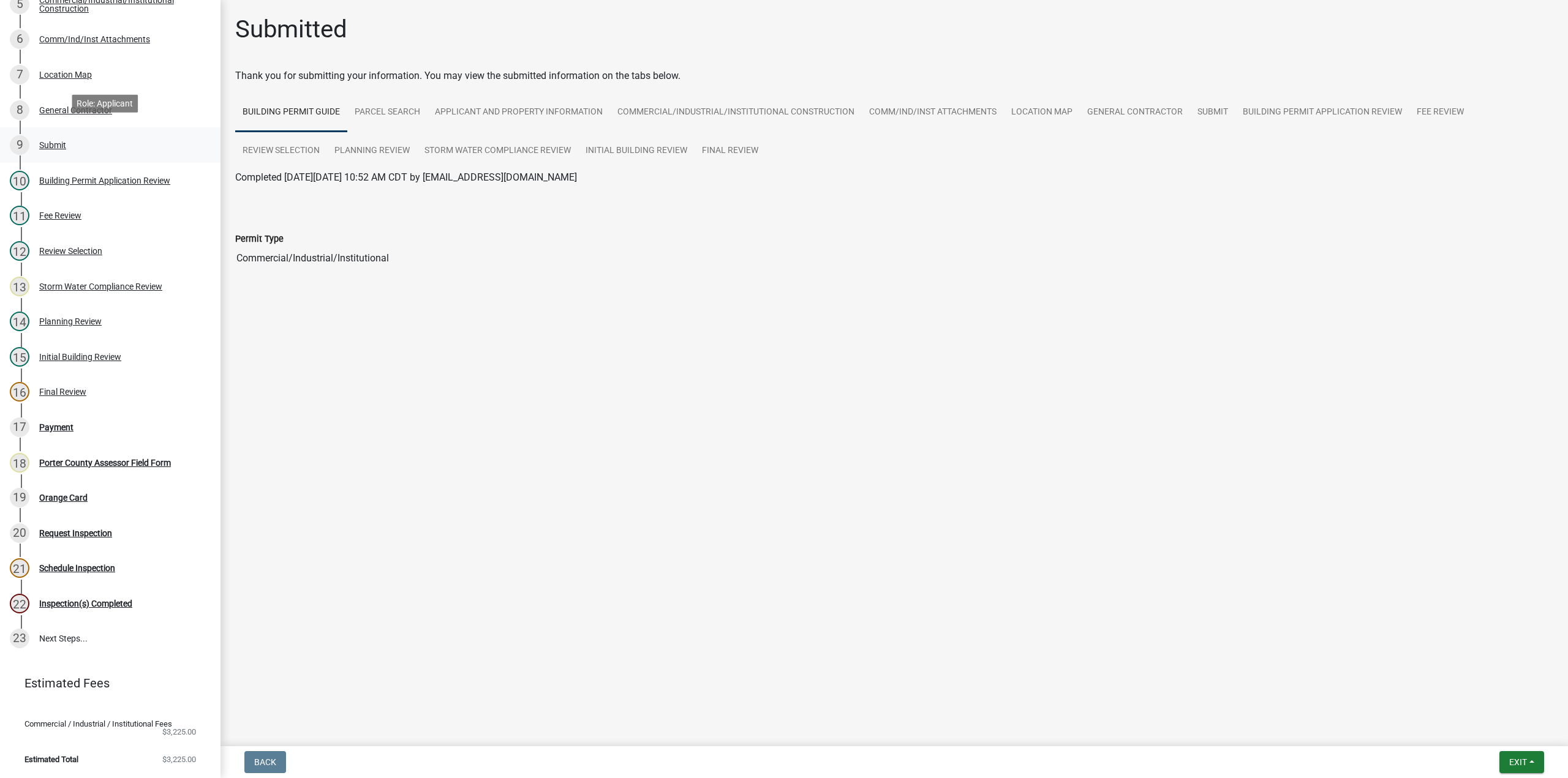
click at [66, 135] on div "9 Submit" at bounding box center [105, 145] width 191 height 19
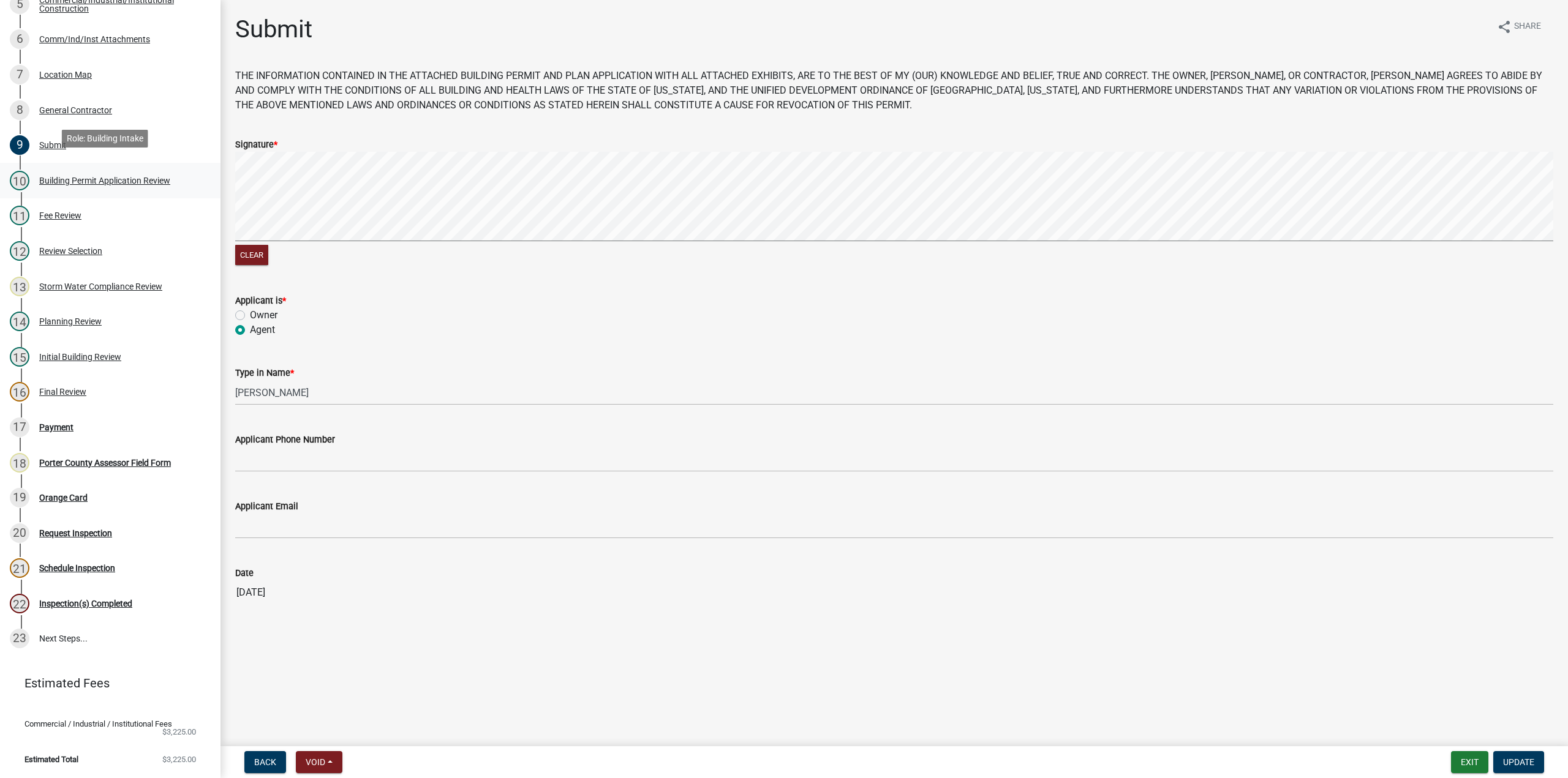
click at [96, 176] on div "Building Permit Application Review" at bounding box center [104, 180] width 131 height 9
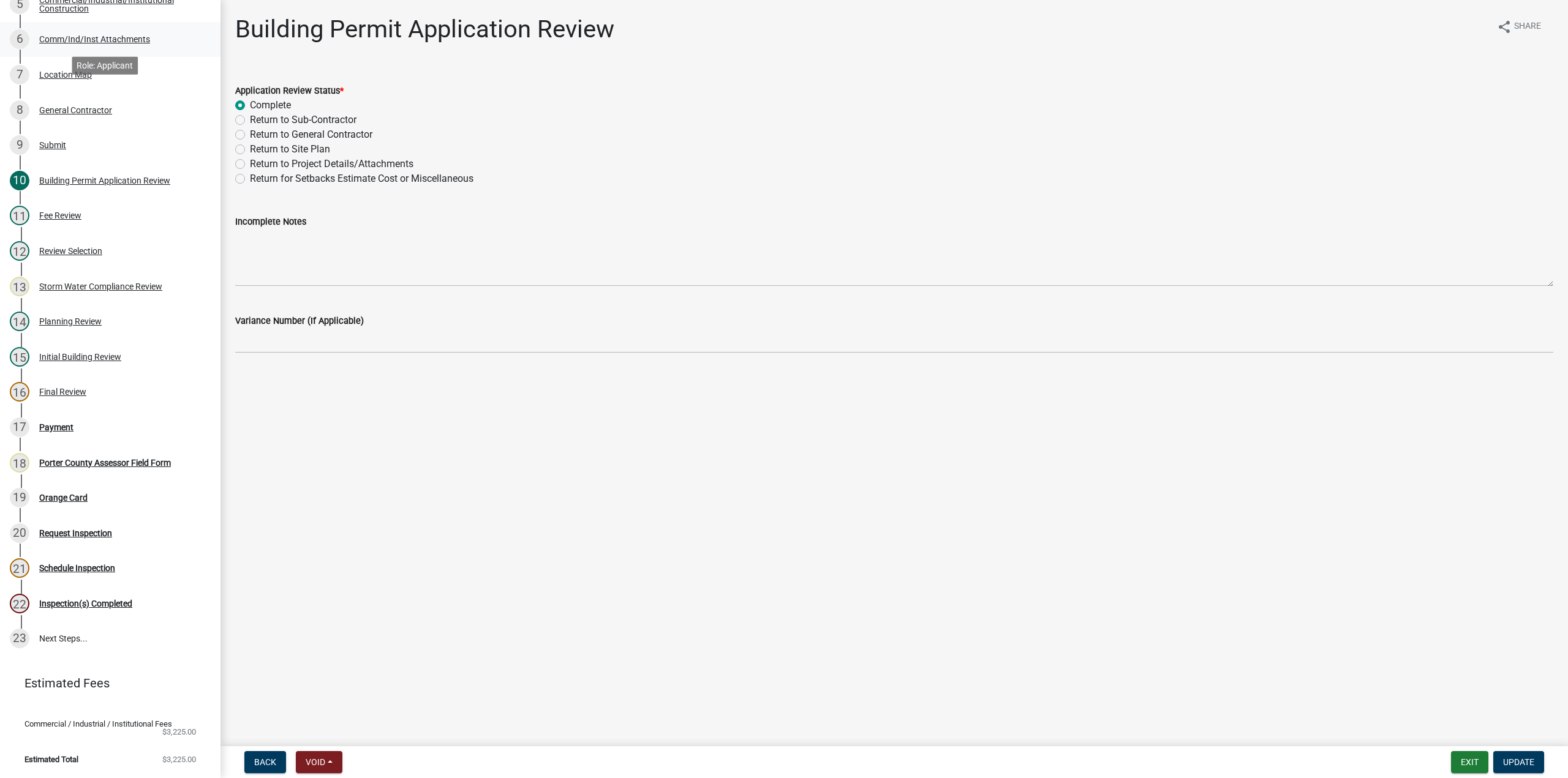
click at [106, 35] on div "Comm/Ind/Inst Attachments" at bounding box center [95, 39] width 111 height 9
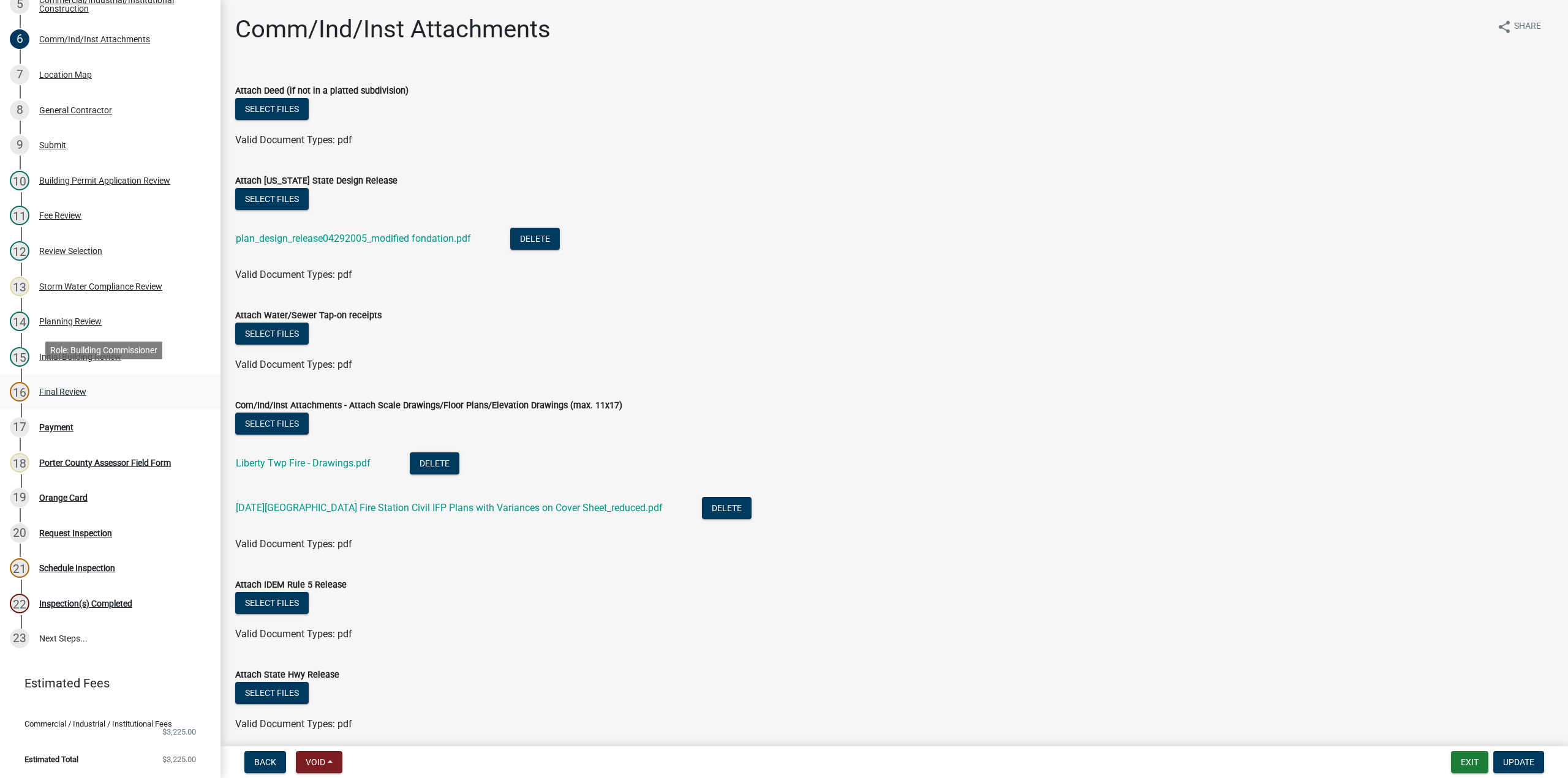
click at [67, 391] on div "16 Final Review" at bounding box center [105, 391] width 191 height 19
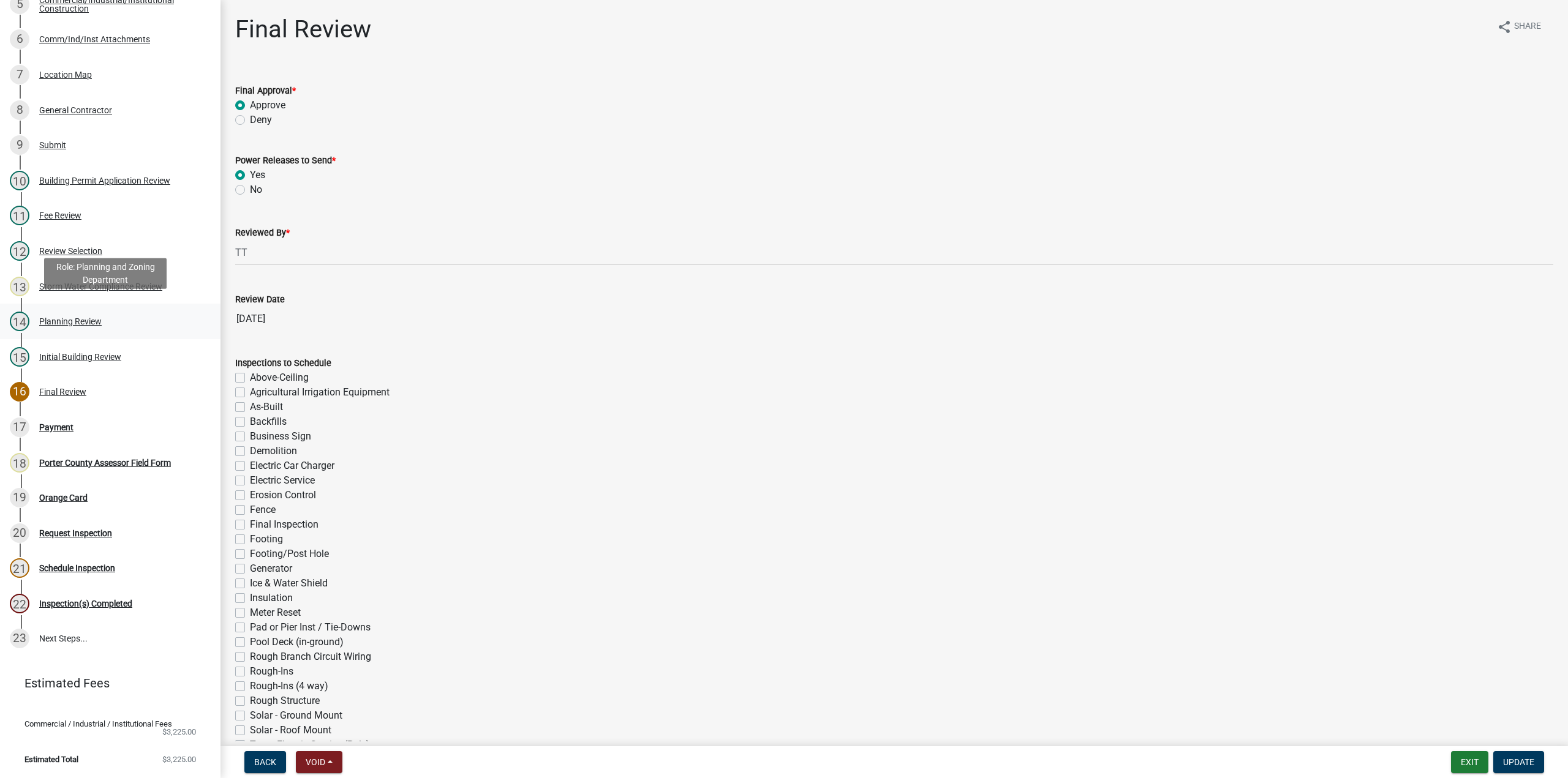
click at [96, 317] on div "Planning Review" at bounding box center [71, 321] width 63 height 9
